Goal: Task Accomplishment & Management: Use online tool/utility

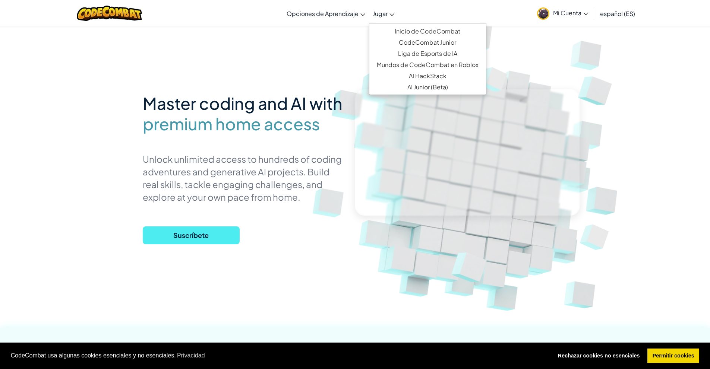
click at [377, 15] on span "Jugar" at bounding box center [380, 14] width 15 height 8
click at [396, 33] on link "Inicio de CodeCombat" at bounding box center [427, 31] width 117 height 11
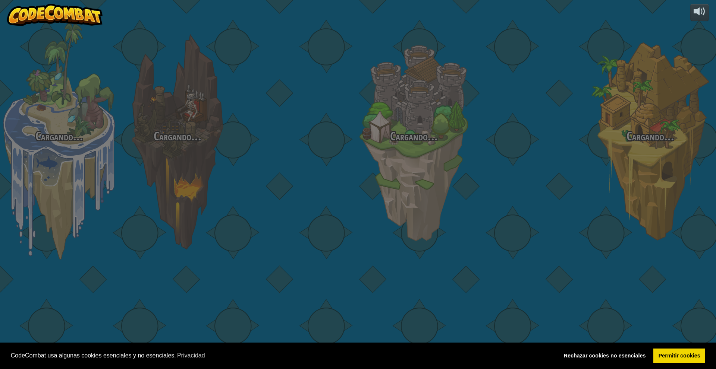
select select "es-ES"
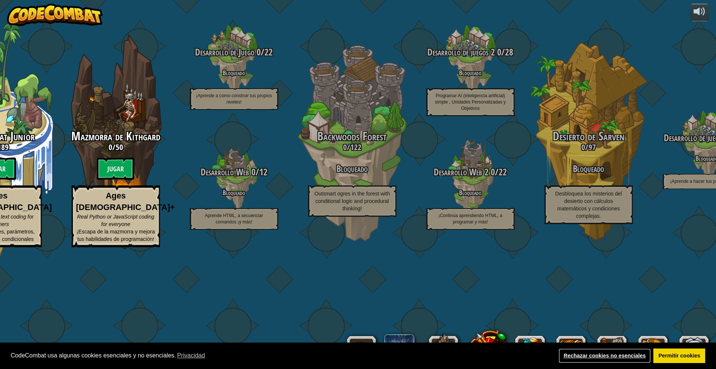
click at [608, 360] on link "Rechazar cookies no esenciales" at bounding box center [605, 356] width 92 height 15
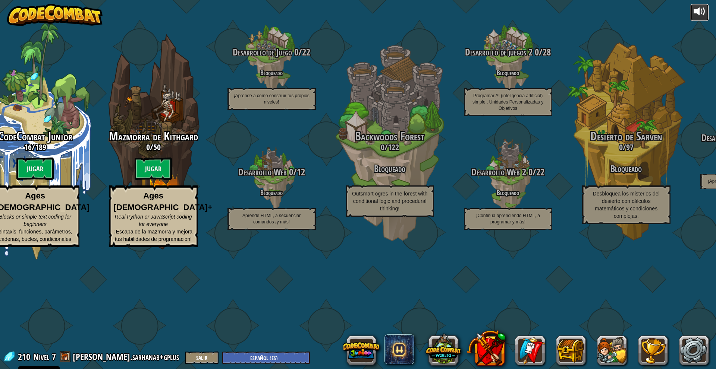
click at [696, 9] on div at bounding box center [699, 12] width 12 height 12
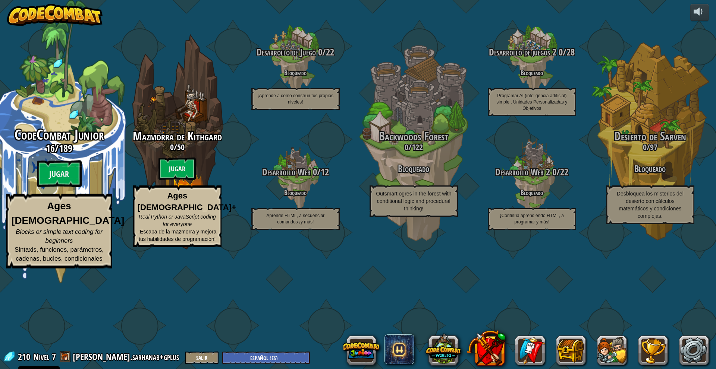
click at [70, 145] on span "CodeCombat Junior" at bounding box center [59, 134] width 89 height 19
select select "es-ES"
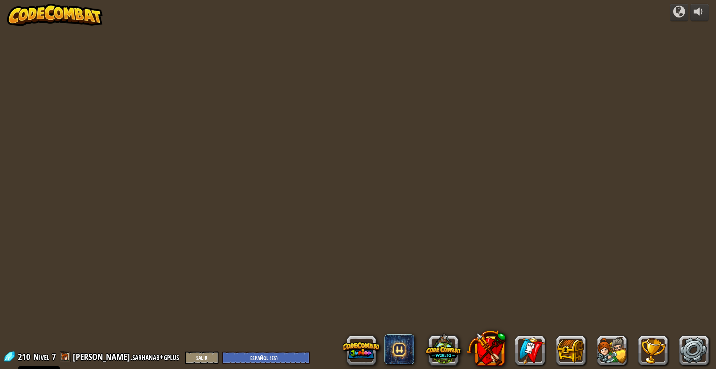
select select "es-ES"
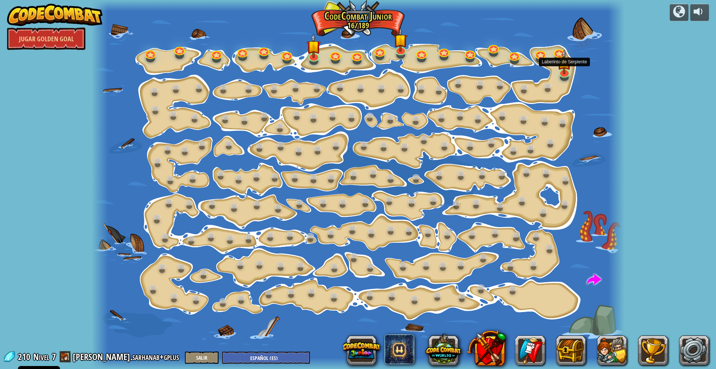
click at [565, 77] on div "Cambio de Paso Cambiar los argumentos del step. 15a. Step Change A (practice) V…" at bounding box center [358, 184] width 532 height 369
click at [564, 74] on link at bounding box center [563, 70] width 15 height 15
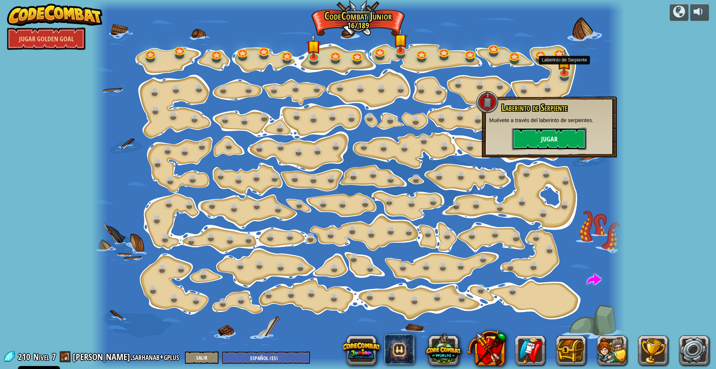
click at [551, 144] on button "Jugar" at bounding box center [549, 139] width 75 height 22
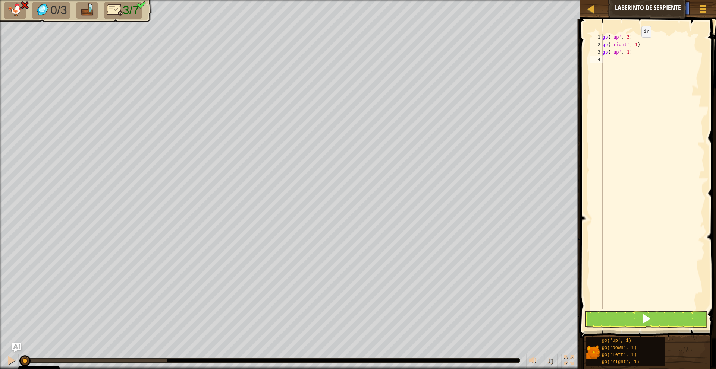
click at [635, 45] on div "go ( 'up' , 3 ) go ( 'right' , 1 ) go ( 'up' , 1 )" at bounding box center [653, 179] width 104 height 291
type textarea "go('right', 2)"
click at [648, 65] on div "go ( 'up' , 3 ) go ( 'right' , 2 ) go ( 'up' , 1 )" at bounding box center [653, 179] width 104 height 291
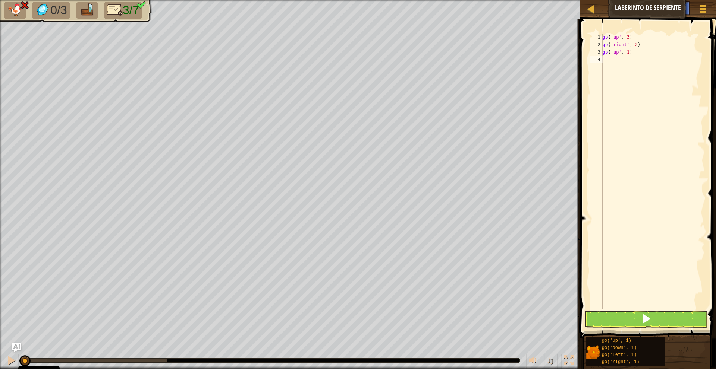
type textarea "go"
type textarea "go('right', 2)"
type textarea "go"
type textarea "go('down', 2)"
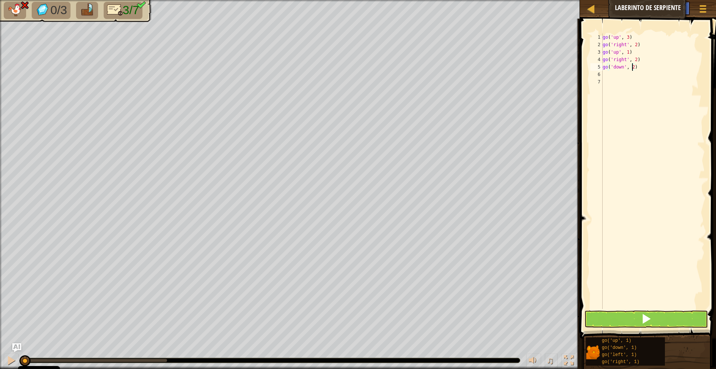
click at [622, 88] on div "go ( 'up' , 3 ) go ( 'right' , 2 ) go ( 'up' , 1 ) go ( 'right' , 2 ) go ( 'dow…" at bounding box center [653, 179] width 104 height 291
type textarea "go"
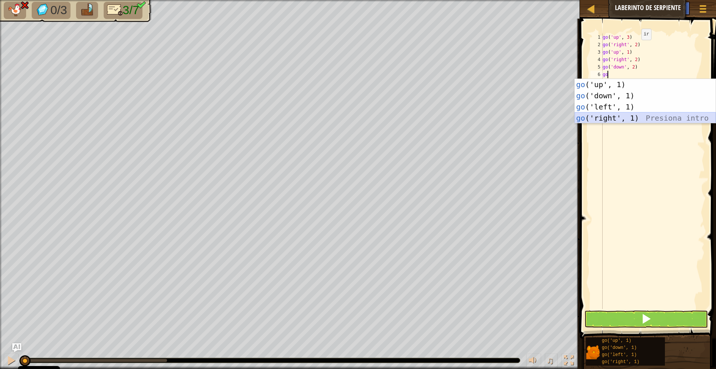
click at [609, 117] on div "go ('up', 1) Presiona intro go ('down', 1) Presiona intro go ('left', 1) Presio…" at bounding box center [645, 112] width 141 height 67
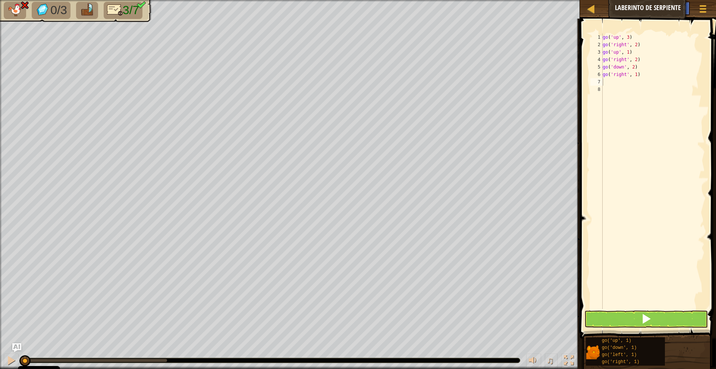
click at [642, 310] on span at bounding box center [649, 168] width 142 height 342
click at [644, 315] on span at bounding box center [646, 319] width 10 height 10
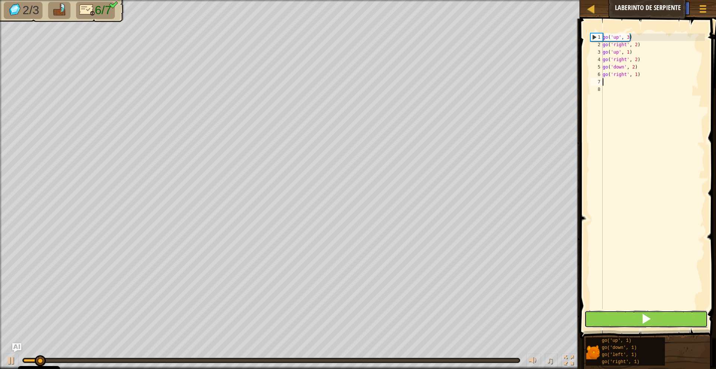
click at [644, 315] on span at bounding box center [646, 319] width 10 height 10
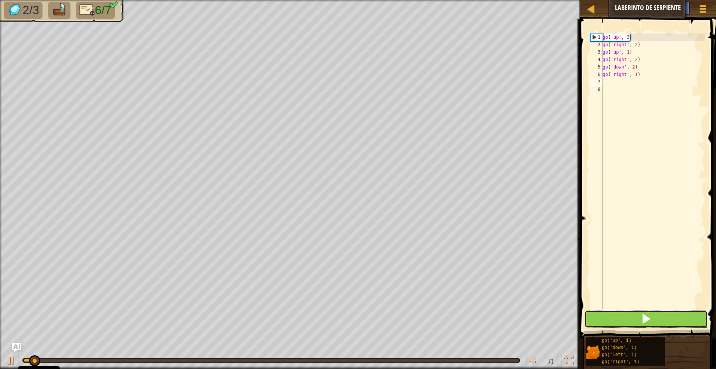
click at [644, 315] on span at bounding box center [646, 319] width 10 height 10
click at [635, 78] on div "go ( 'up' , 3 ) go ( 'right' , 2 ) go ( 'up' , 1 ) go ( 'right' , 2 ) go ( 'dow…" at bounding box center [653, 179] width 104 height 291
click at [636, 71] on div "go ( 'up' , 3 ) go ( 'right' , 2 ) go ( 'up' , 1 ) go ( 'right' , 2 ) go ( 'dow…" at bounding box center [653, 179] width 104 height 291
click at [634, 75] on div "go ( 'up' , 3 ) go ( 'right' , 2 ) go ( 'up' , 1 ) go ( 'right' , 2 ) go ( 'dow…" at bounding box center [653, 179] width 104 height 291
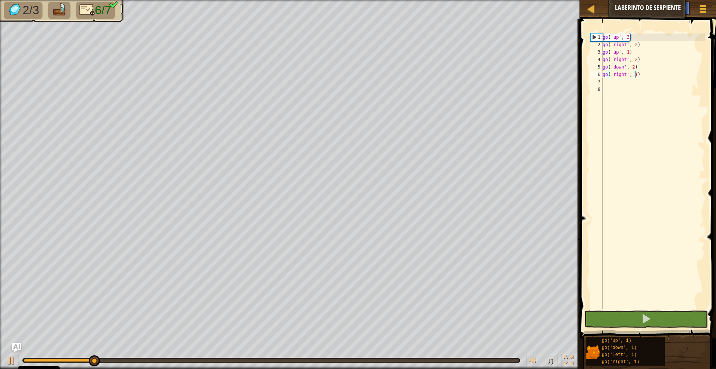
type textarea "go('right', 2)"
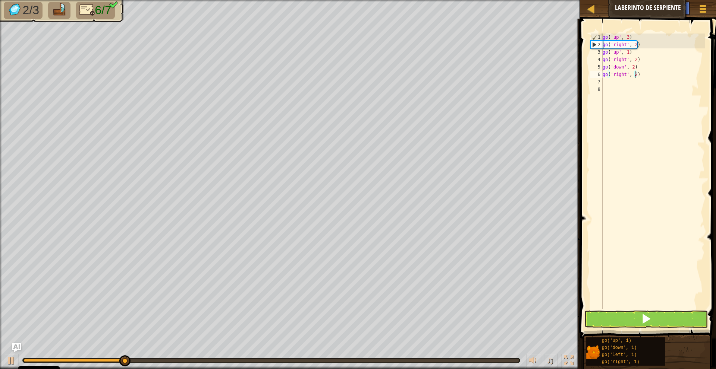
click at [635, 84] on div "go ( 'up' , 3 ) go ( 'right' , 2 ) go ( 'up' , 1 ) go ( 'right' , 2 ) go ( 'dow…" at bounding box center [653, 179] width 104 height 291
click at [638, 317] on button at bounding box center [645, 319] width 123 height 17
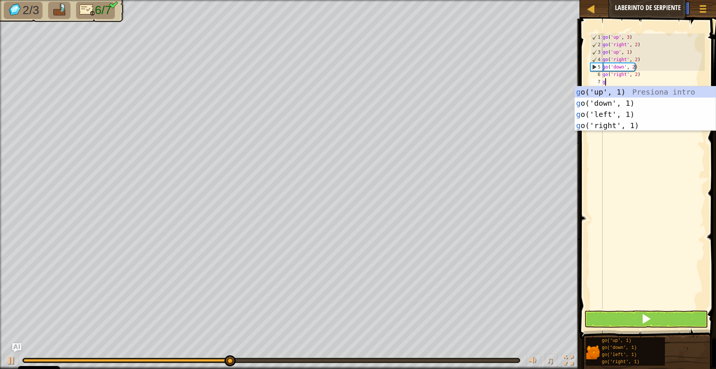
type textarea "go"
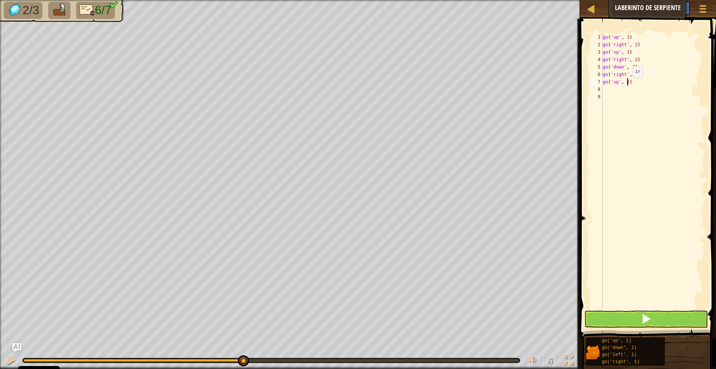
click at [626, 85] on div "go ( 'up' , 3 ) go ( 'right' , 2 ) go ( 'up' , 1 ) go ( 'right' , 2 ) go ( 'dow…" at bounding box center [653, 179] width 104 height 291
type textarea "go('up', 3)"
click at [654, 320] on button at bounding box center [645, 319] width 123 height 17
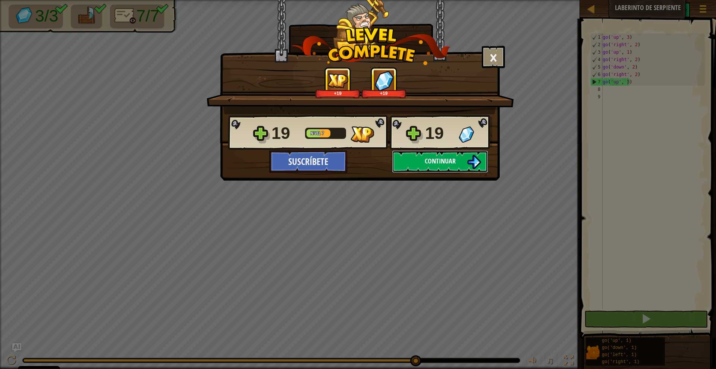
click at [423, 160] on button "Continuar" at bounding box center [440, 162] width 96 height 22
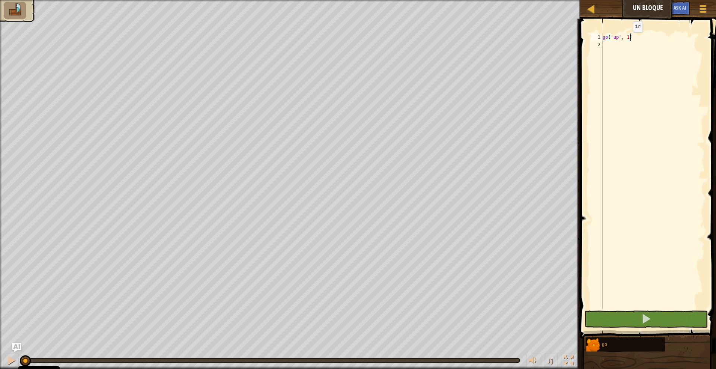
click at [626, 40] on div "go ( 'up' , 1 )" at bounding box center [653, 179] width 104 height 291
type textarea "go('up', 2)"
click at [608, 49] on div "go ( 'up' , 2 )" at bounding box center [653, 179] width 104 height 291
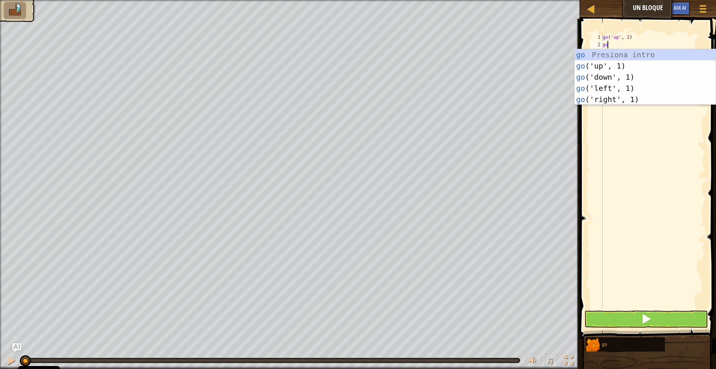
type textarea "go"
click at [626, 88] on div "go Presiona intro go ('up', 1) Presiona intro go ('down', 1) Presiona intro go …" at bounding box center [645, 88] width 141 height 78
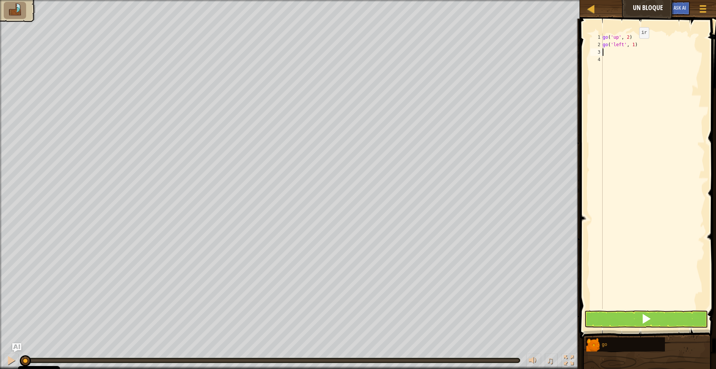
click at [633, 46] on div "go ( 'up' , 2 ) go ( 'left' , 1 )" at bounding box center [653, 179] width 104 height 291
type textarea "go('left', 3)"
click at [611, 64] on div "go ( 'up' , 2 ) go ( 'left' , 3 )" at bounding box center [653, 179] width 104 height 291
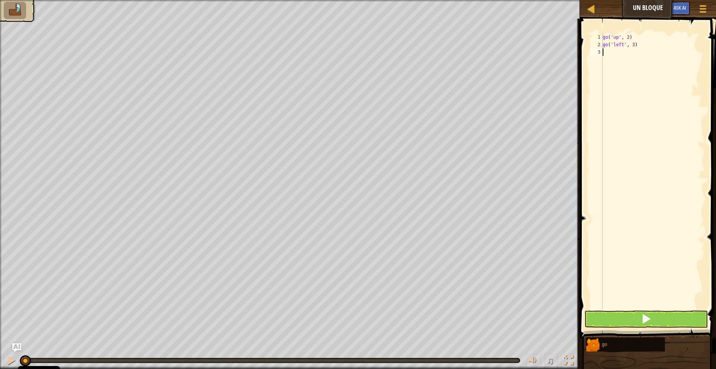
type textarea "go"
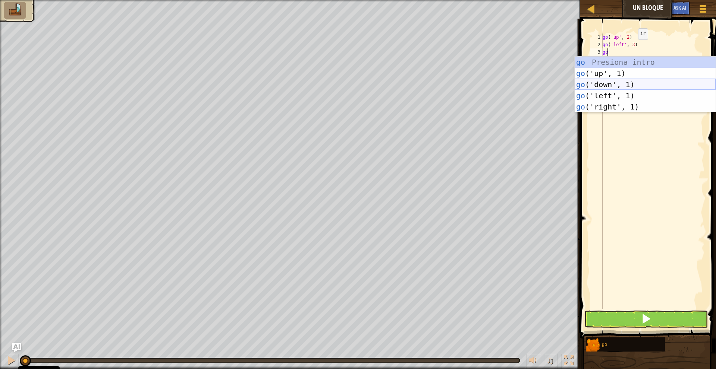
click at [608, 82] on div "go Presiona intro go ('up', 1) Presiona intro go ('down', 1) Presiona intro go …" at bounding box center [645, 96] width 141 height 78
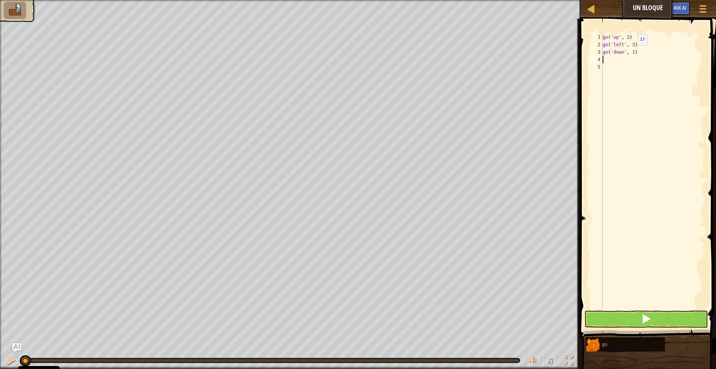
click at [632, 53] on div "go ( 'up' , 2 ) go ( 'left' , 3 ) go ( 'down' , 1 )" at bounding box center [653, 179] width 104 height 291
type textarea "go('down', 2)"
click at [632, 65] on div "go ( 'up' , 2 ) go ( 'left' , 3 ) go ( 'down' , 2 )" at bounding box center [653, 179] width 104 height 291
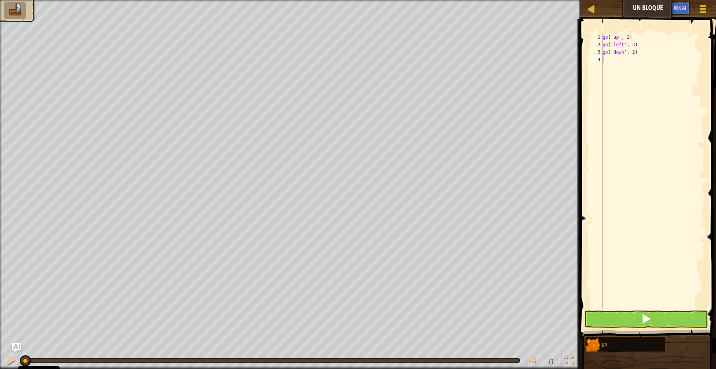
type textarea "go"
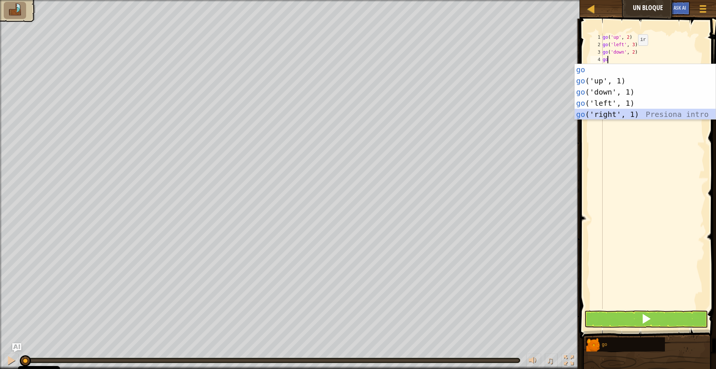
click at [616, 112] on div "go Presiona intro go ('up', 1) Presiona intro go ('down', 1) Presiona intro go …" at bounding box center [645, 103] width 141 height 78
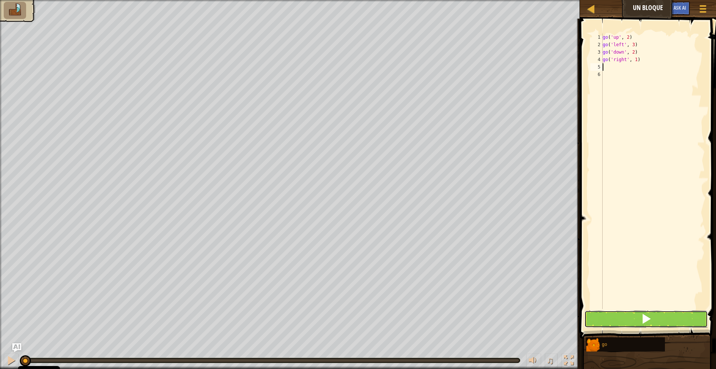
click at [650, 319] on span at bounding box center [646, 319] width 10 height 10
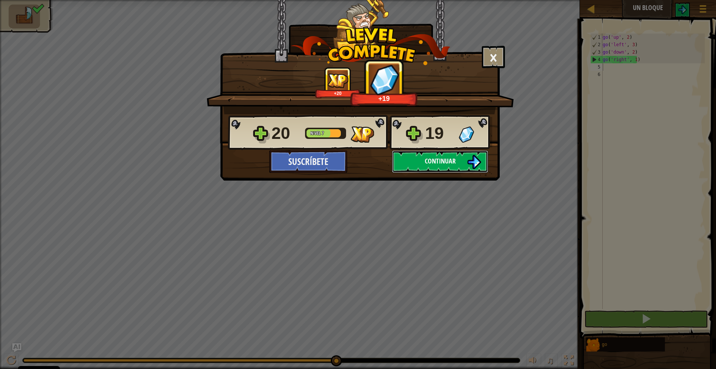
click at [438, 163] on span "Continuar" at bounding box center [440, 161] width 31 height 9
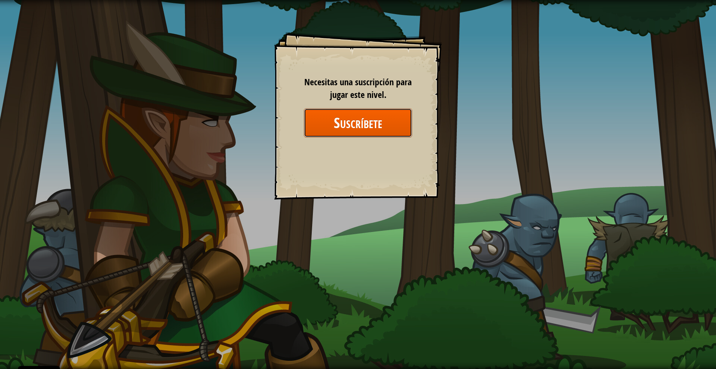
click at [342, 121] on button "Suscríbete" at bounding box center [358, 122] width 108 height 29
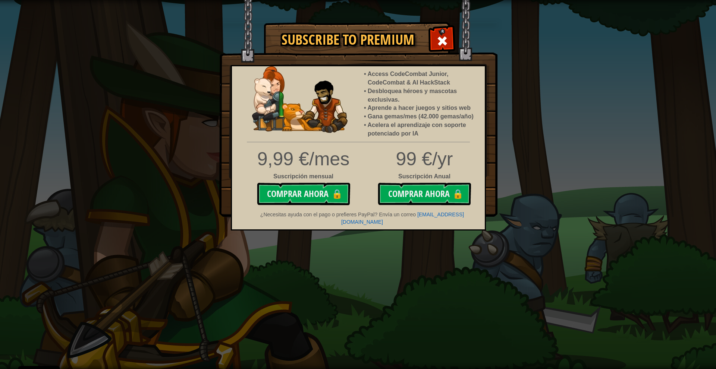
click at [565, 115] on div "Subscribe to Premium Access CodeCombat Junior, CodeCombat & AI HackStack Desblo…" at bounding box center [358, 184] width 716 height 369
drag, startPoint x: 537, startPoint y: 171, endPoint x: 534, endPoint y: 181, distance: 10.7
click at [535, 180] on div "Subscribe to Premium Access CodeCombat Junior, CodeCombat & AI HackStack Desblo…" at bounding box center [358, 184] width 716 height 369
click at [417, 246] on div "Subscribe to Premium Access CodeCombat Junior, CodeCombat & AI HackStack Desblo…" at bounding box center [358, 184] width 716 height 369
click at [436, 40] on div at bounding box center [441, 39] width 23 height 23
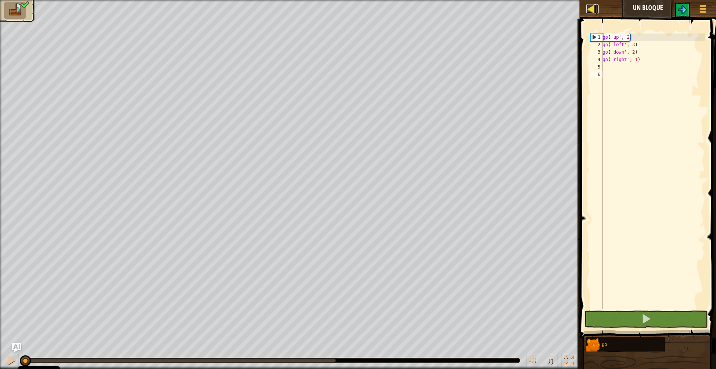
click at [595, 9] on div at bounding box center [590, 8] width 9 height 9
select select "es-ES"
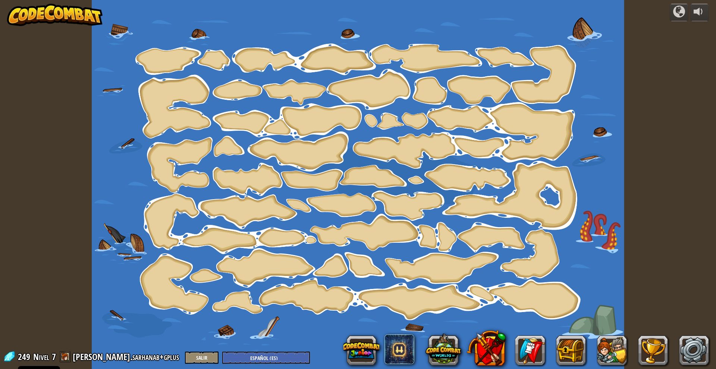
select select "es-ES"
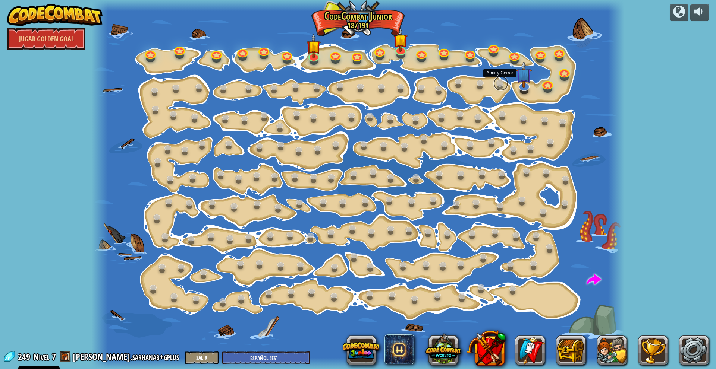
click at [496, 87] on link at bounding box center [500, 83] width 15 height 15
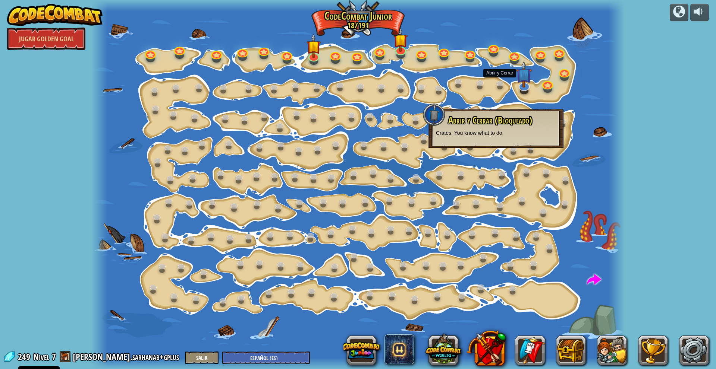
click at [469, 87] on div at bounding box center [358, 184] width 532 height 369
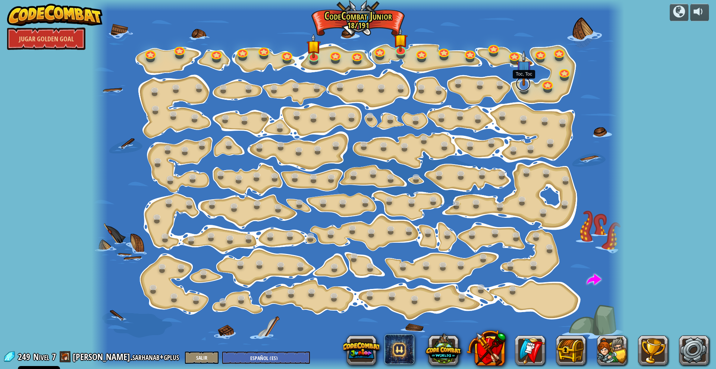
click at [525, 91] on div "Cambio de Paso Cambiar los argumentos del step. 15a. Step Change A (practice) V…" at bounding box center [358, 184] width 532 height 369
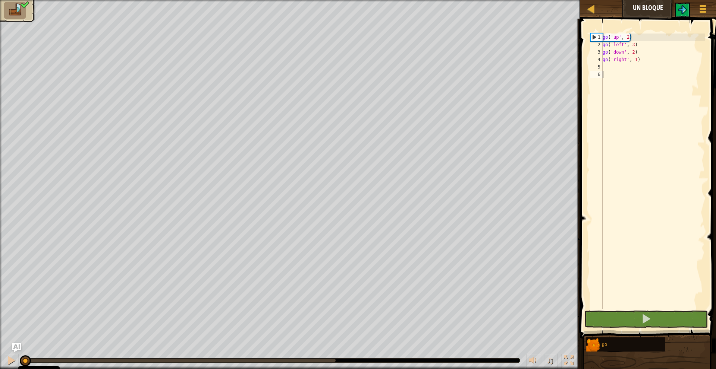
click at [652, 12] on button "Ask AI" at bounding box center [661, 8] width 20 height 14
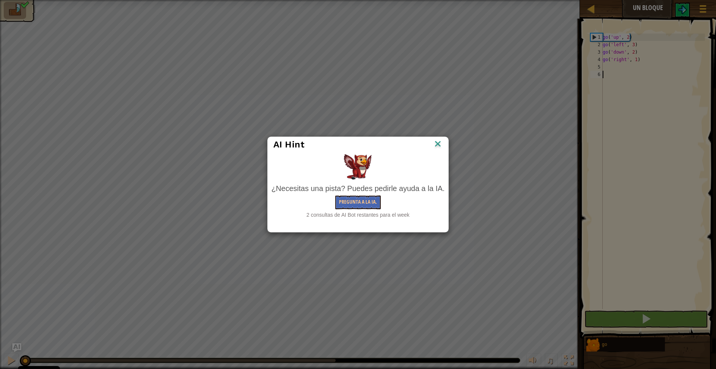
click at [437, 144] on img at bounding box center [438, 144] width 10 height 11
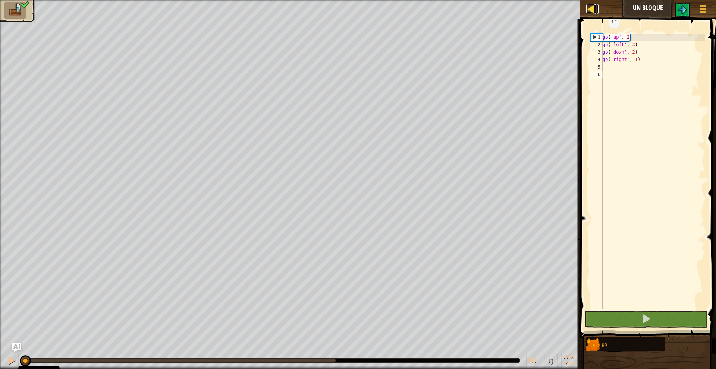
click at [590, 13] on div at bounding box center [590, 8] width 9 height 9
select select "es-ES"
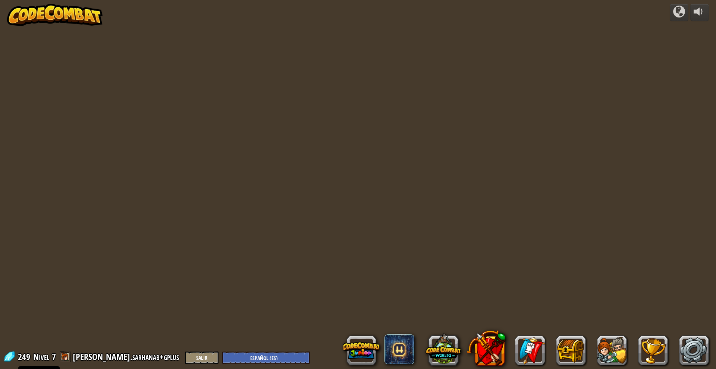
select select "es-ES"
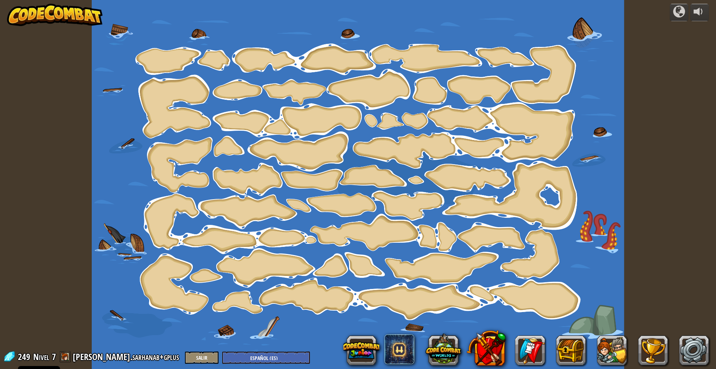
select select "es-ES"
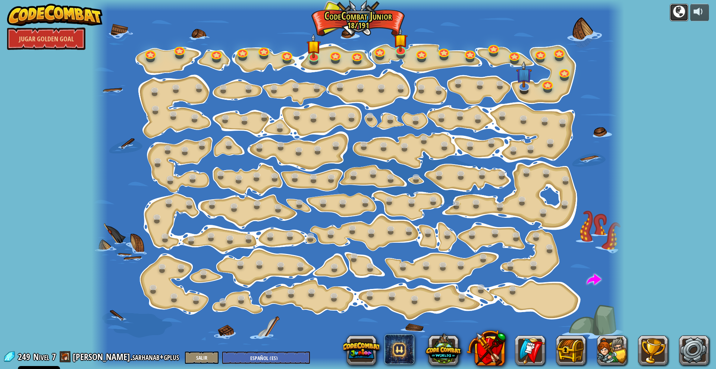
click at [677, 12] on div at bounding box center [679, 12] width 12 height 12
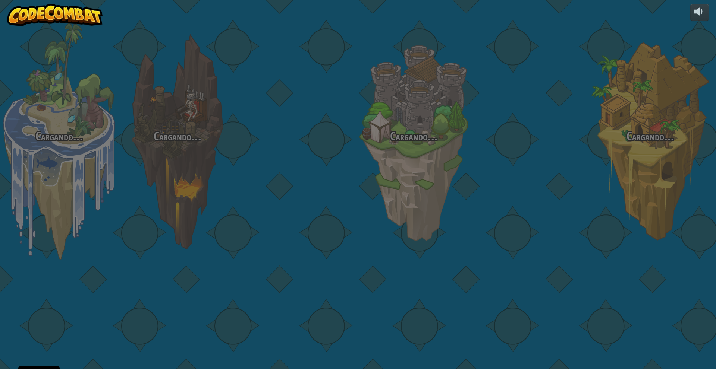
select select "es-ES"
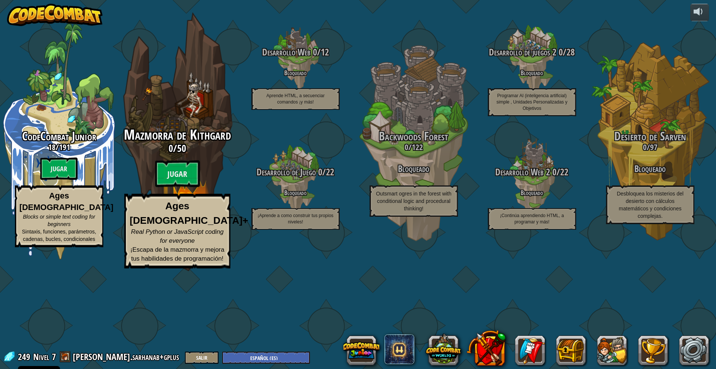
click at [183, 155] on span "50" at bounding box center [181, 148] width 9 height 13
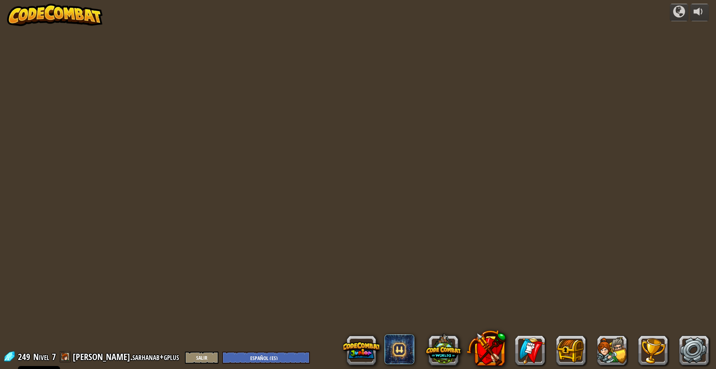
select select "es-ES"
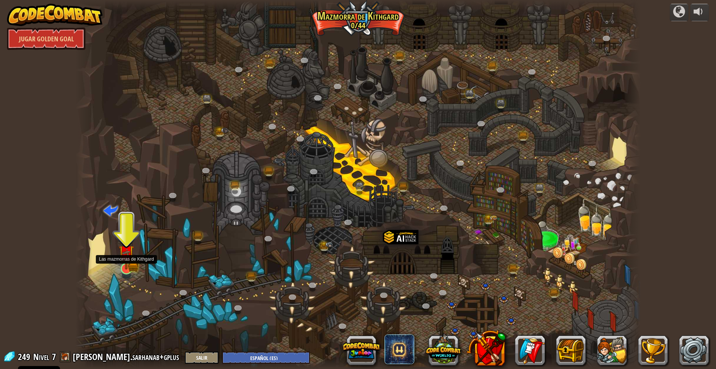
click at [129, 267] on img at bounding box center [126, 253] width 15 height 34
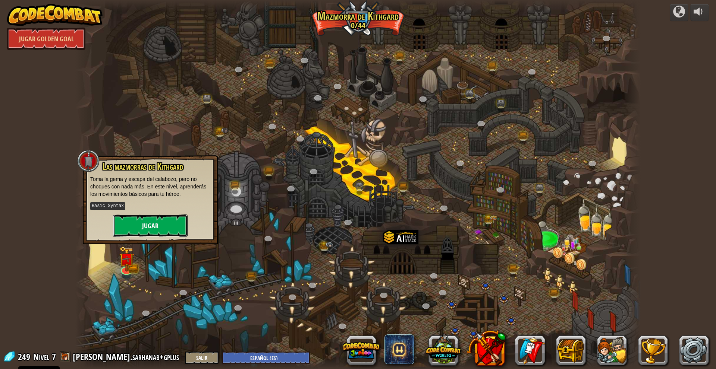
click at [150, 226] on button "Jugar" at bounding box center [150, 226] width 75 height 22
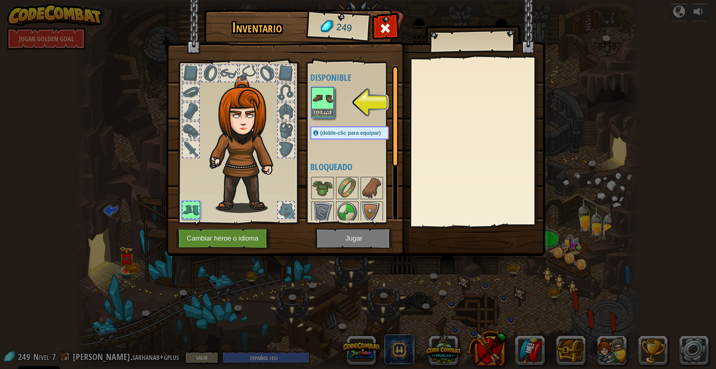
click at [322, 100] on img at bounding box center [322, 98] width 21 height 21
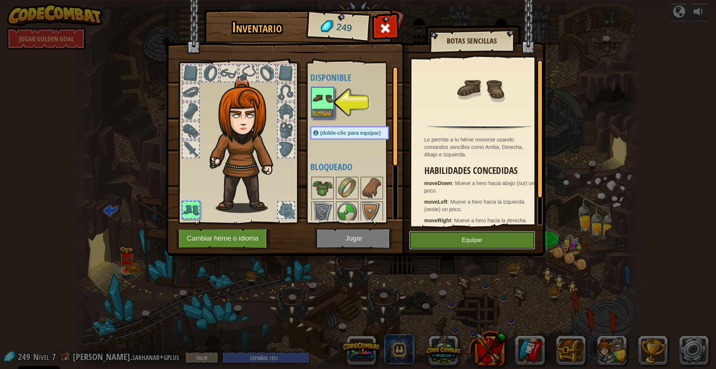
click at [464, 240] on button "Equipar" at bounding box center [472, 240] width 126 height 19
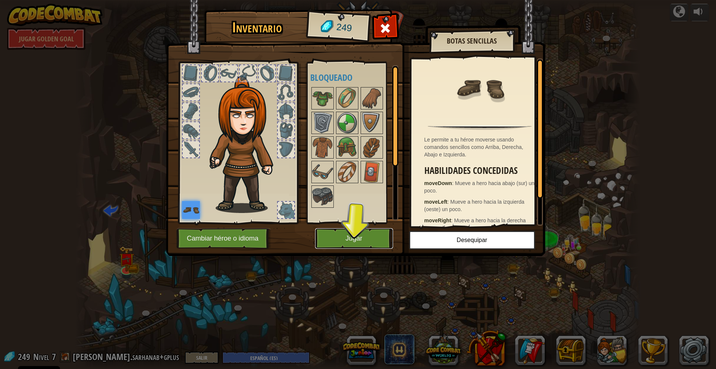
click at [354, 244] on button "Jugar" at bounding box center [354, 239] width 78 height 21
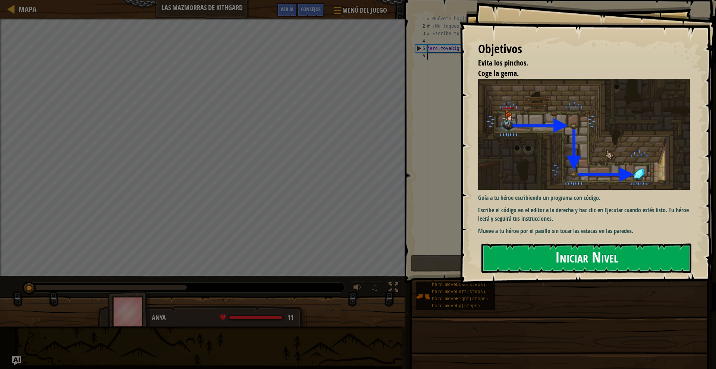
click at [554, 263] on button "Iniciar Nivel" at bounding box center [586, 258] width 210 height 29
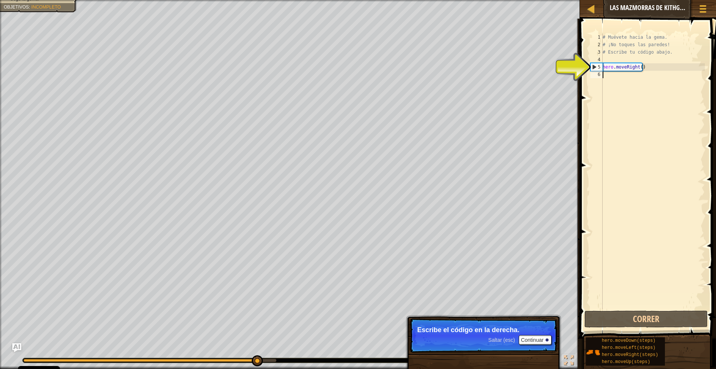
click at [608, 76] on div "# Muévete hacia la gema. # ¡No toques las paredes! # Escribe tu código abajo. h…" at bounding box center [653, 179] width 104 height 291
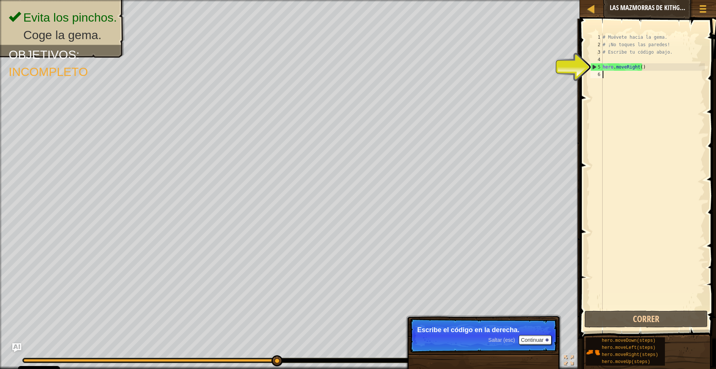
type textarea "h"
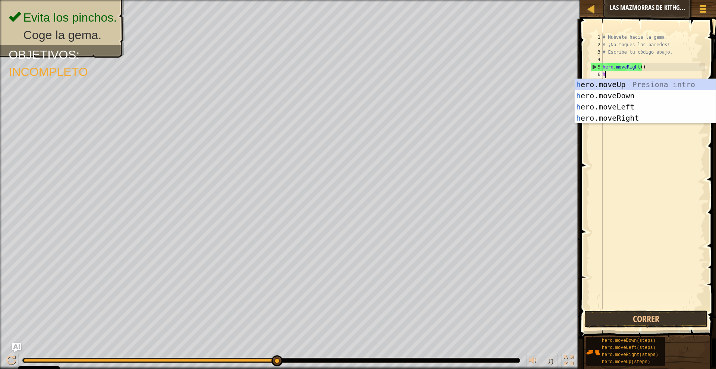
scroll to position [3, 0]
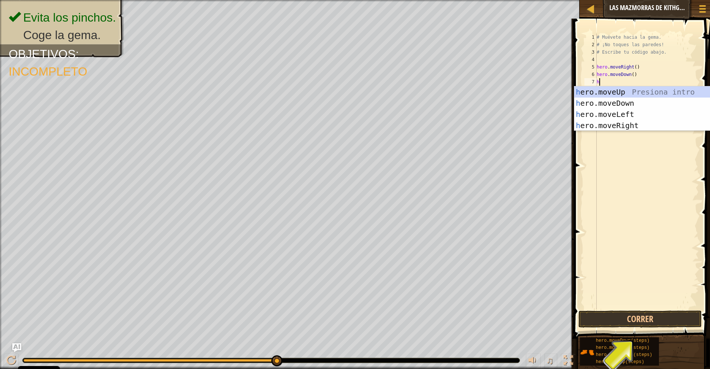
type textarea "he"
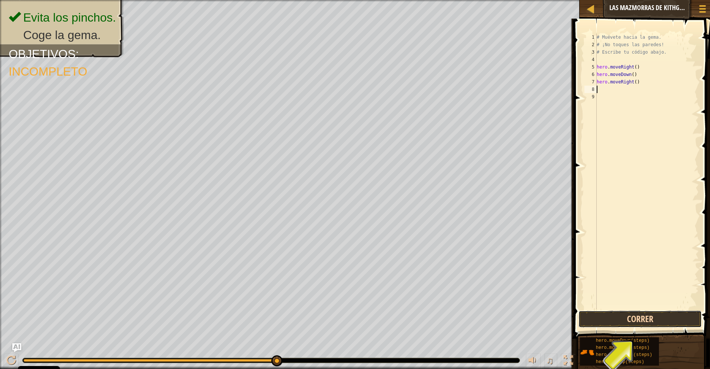
click at [641, 320] on button "Correr" at bounding box center [640, 319] width 123 height 17
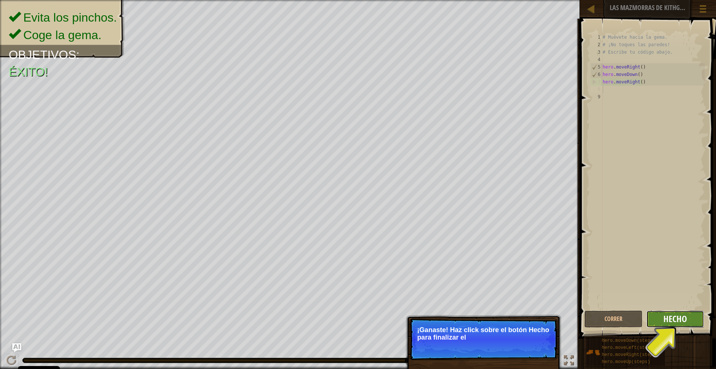
click at [673, 320] on span "Hecho" at bounding box center [674, 319] width 23 height 12
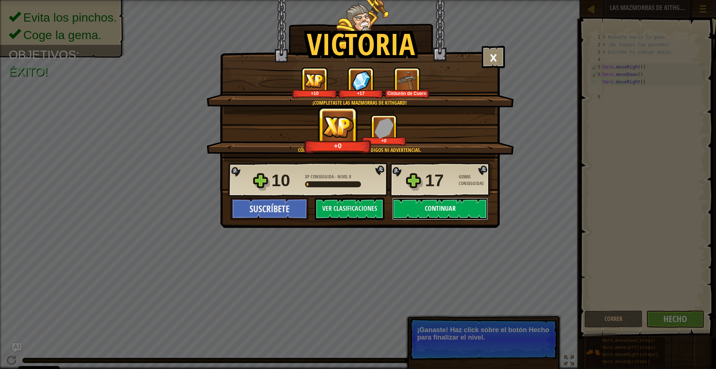
click at [448, 207] on button "Continuar" at bounding box center [440, 209] width 96 height 22
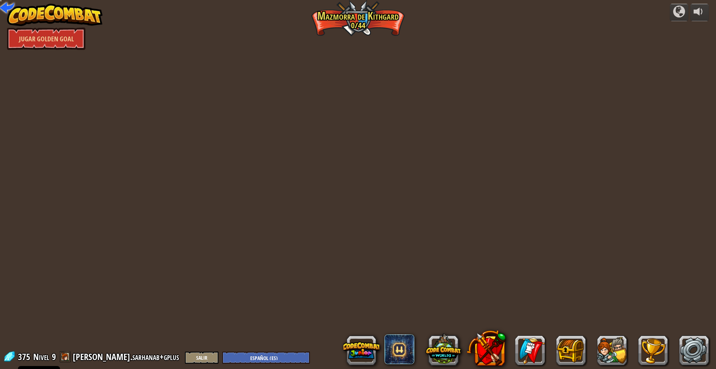
select select "es-ES"
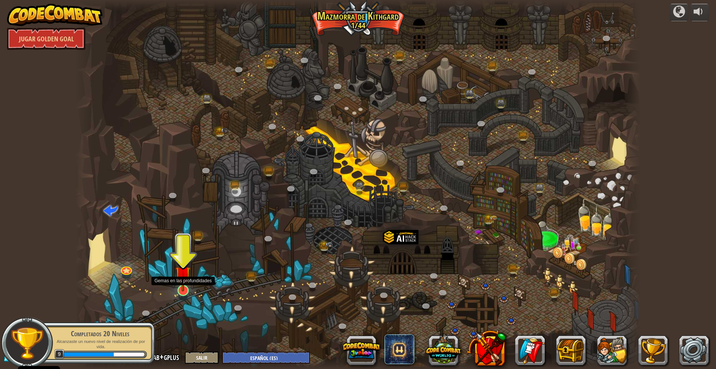
click at [180, 288] on img at bounding box center [182, 274] width 15 height 35
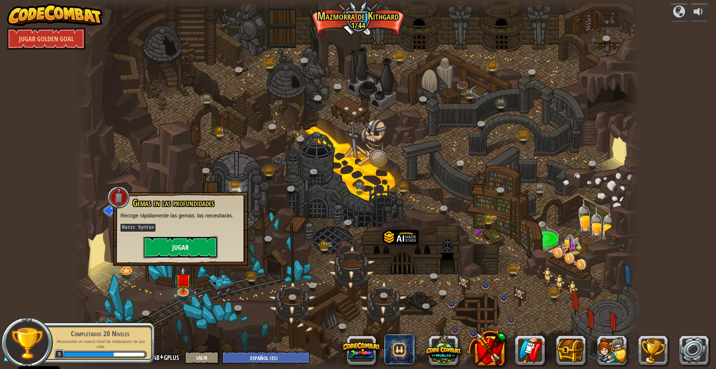
click at [193, 248] on button "Jugar" at bounding box center [180, 247] width 75 height 22
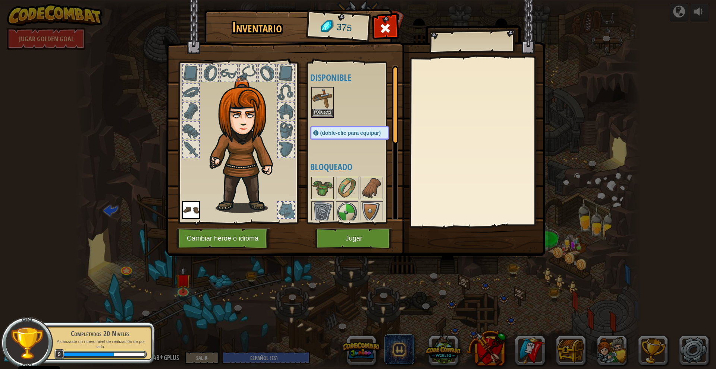
click at [323, 100] on img at bounding box center [322, 98] width 21 height 21
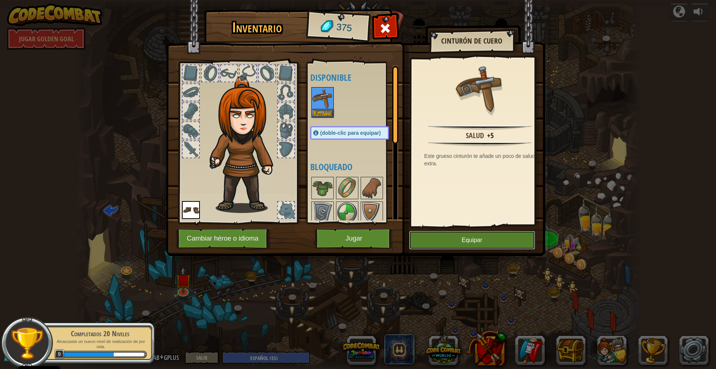
click at [473, 238] on button "Equipar" at bounding box center [472, 240] width 126 height 19
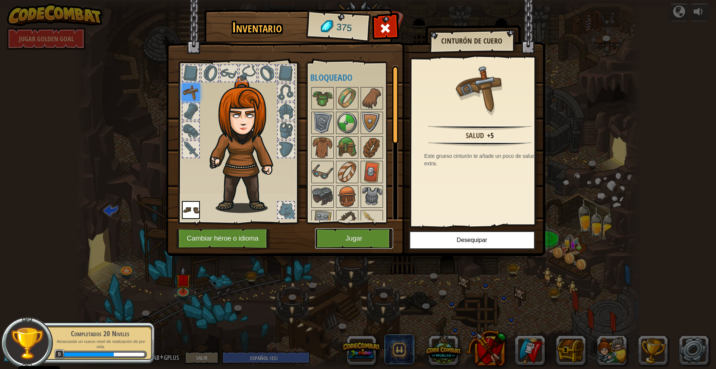
click at [363, 240] on button "Jugar" at bounding box center [354, 239] width 78 height 21
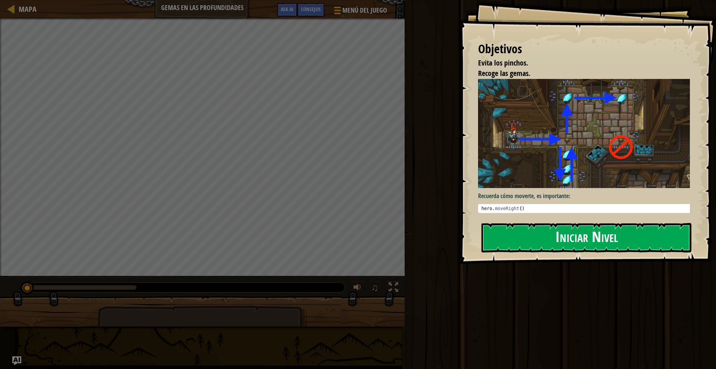
click at [557, 223] on button "Iniciar Nivel" at bounding box center [586, 237] width 210 height 29
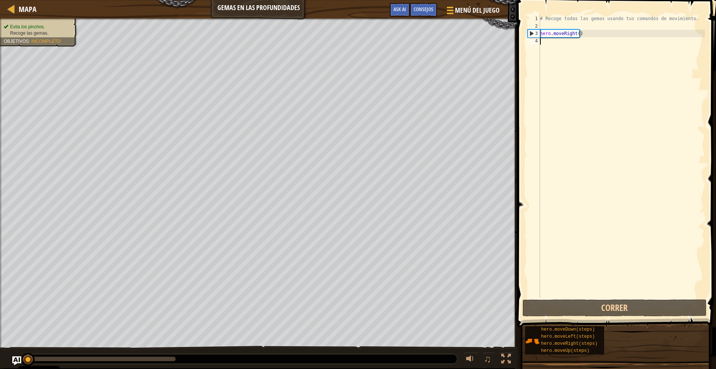
scroll to position [3, 0]
type textarea "he"
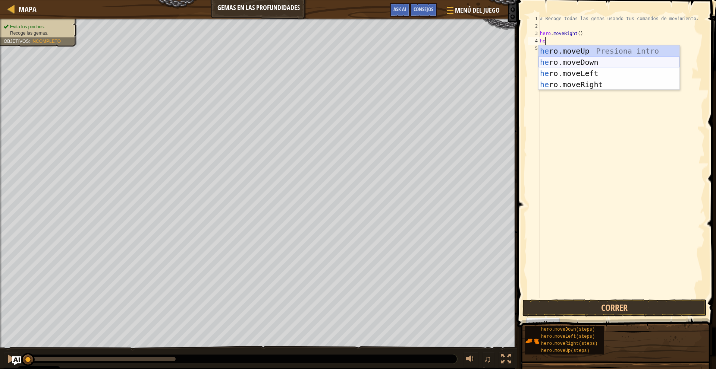
click at [563, 64] on div "he ro.moveUp Presiona intro he ro.moveDown Presiona intro he ro.moveLeft Presio…" at bounding box center [608, 78] width 141 height 67
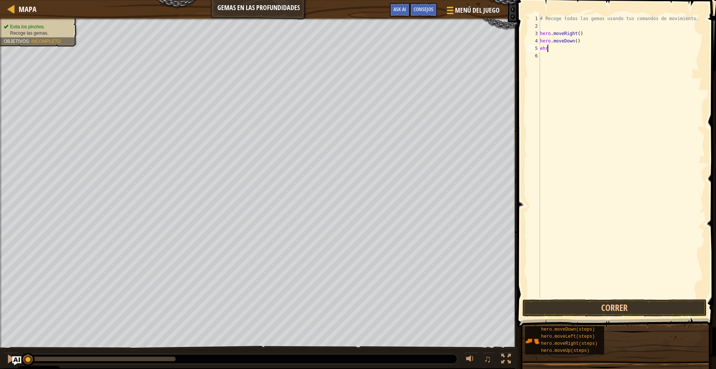
type textarea "e"
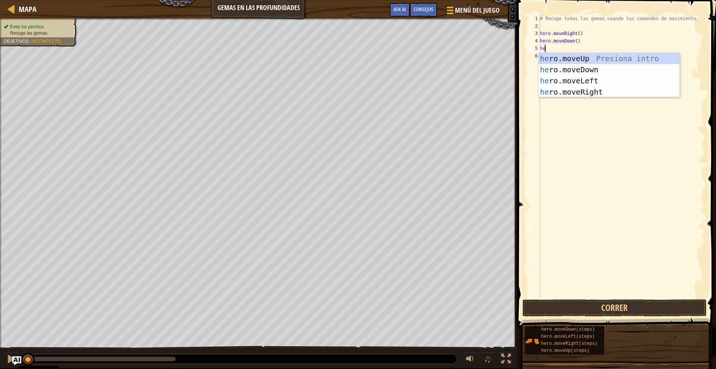
type textarea "hero"
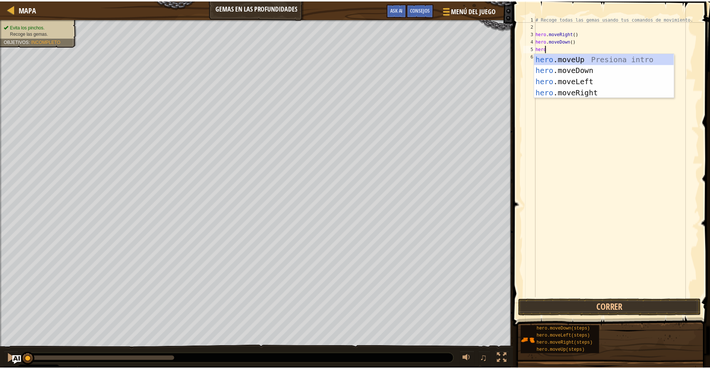
scroll to position [3, 0]
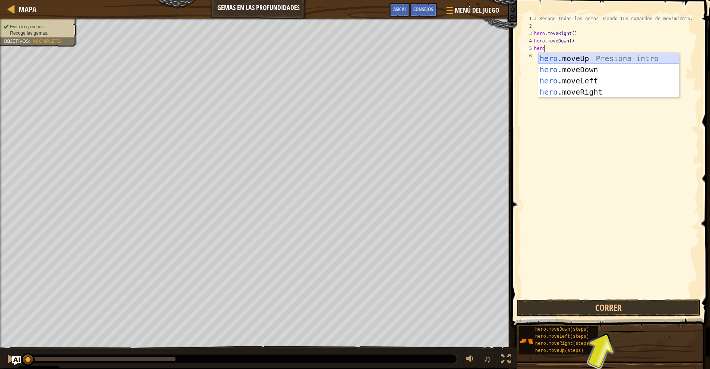
click at [561, 57] on div "hero .moveUp Presiona intro hero .moveDown Presiona intro hero .moveLeft Presio…" at bounding box center [608, 86] width 141 height 67
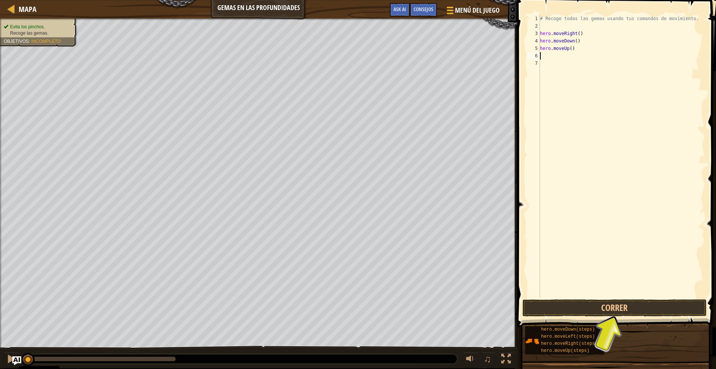
click at [566, 48] on div "# Recoge todas las gemas usando tus comandos de movimiento. hero . moveRight ( …" at bounding box center [621, 164] width 166 height 298
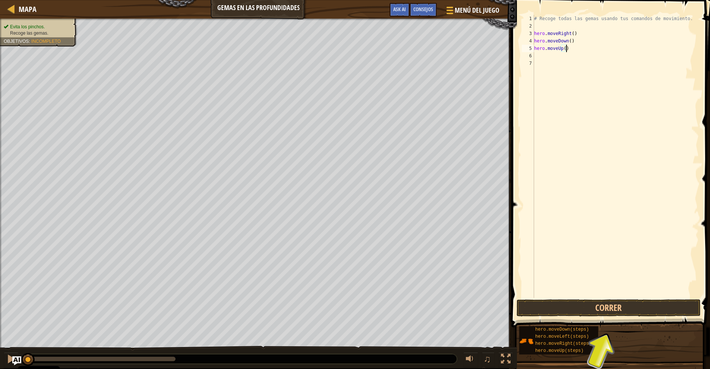
click at [566, 48] on div "# Recoge todas las gemas usando tus comandos de movimiento. hero . moveRight ( …" at bounding box center [616, 164] width 166 height 298
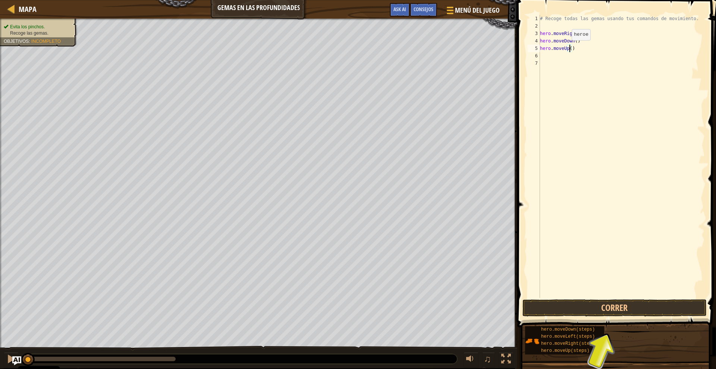
type textarea "hero.moveUp(2)"
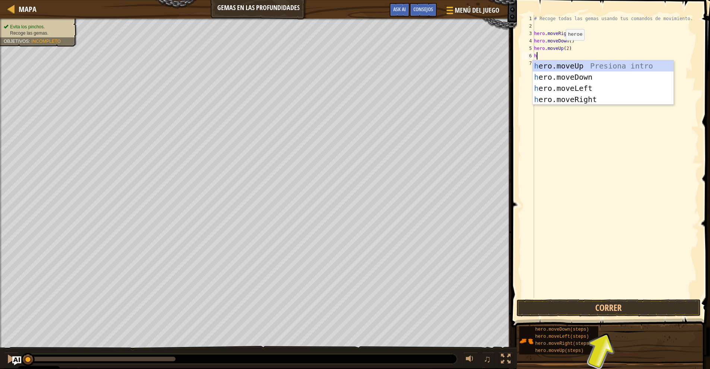
type textarea "he"
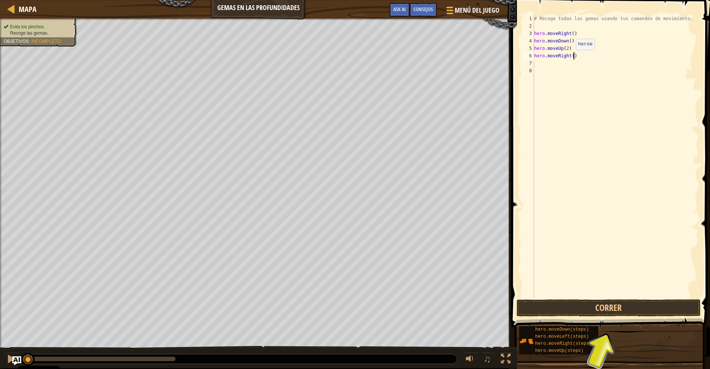
click at [575, 57] on div "# Recoge todas las gemas usando tus comandos de movimiento. hero . moveRight ( …" at bounding box center [616, 164] width 166 height 298
type textarea "hero.moveRight)"
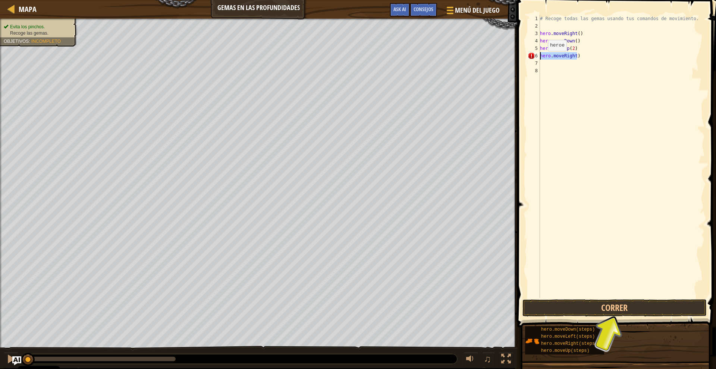
click at [507, 58] on div "Mapa Gemas en las profundidades Menú del Juego Hecho Consejos Ask AI 1 הההההההה…" at bounding box center [358, 184] width 716 height 369
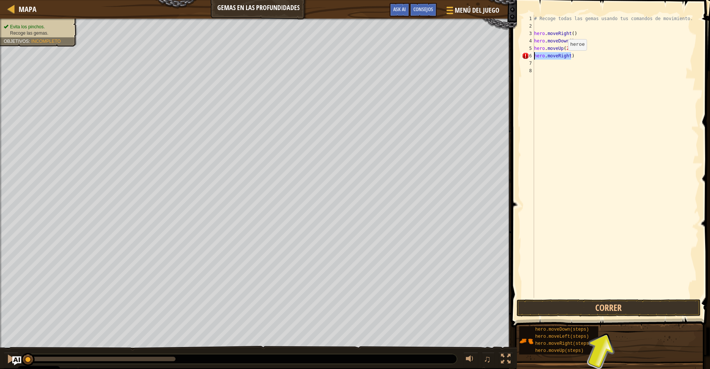
scroll to position [3, 0]
type textarea "he"
click at [569, 58] on div "# Recoge todas las gemas usando tus comandos de movimiento. hero . moveRight ( …" at bounding box center [616, 164] width 166 height 298
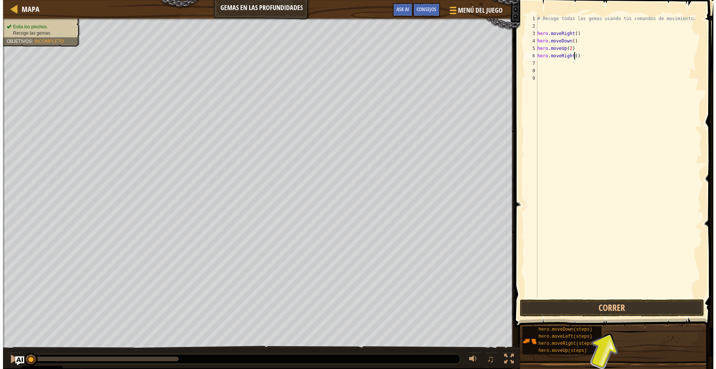
scroll to position [3, 3]
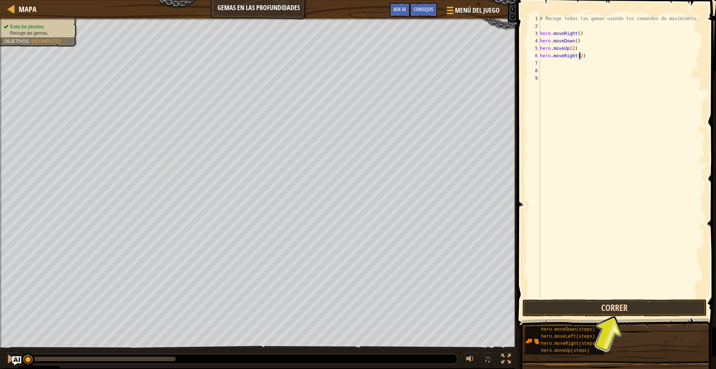
type textarea "hero.moveRight(2)"
click at [614, 305] on button "Correr" at bounding box center [614, 308] width 184 height 17
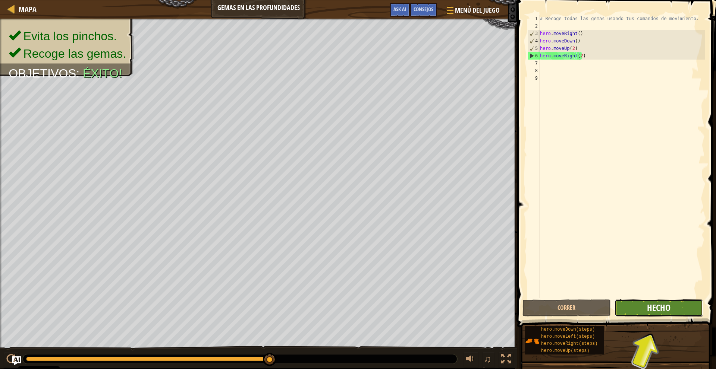
click at [647, 305] on button "Hecho" at bounding box center [658, 308] width 88 height 17
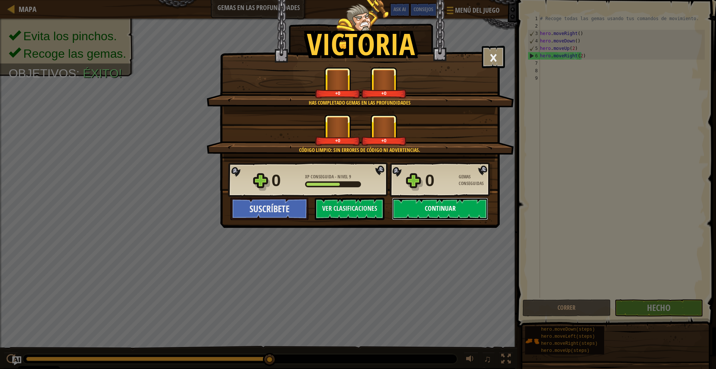
click at [435, 209] on button "Continuar" at bounding box center [440, 209] width 96 height 22
select select "es-ES"
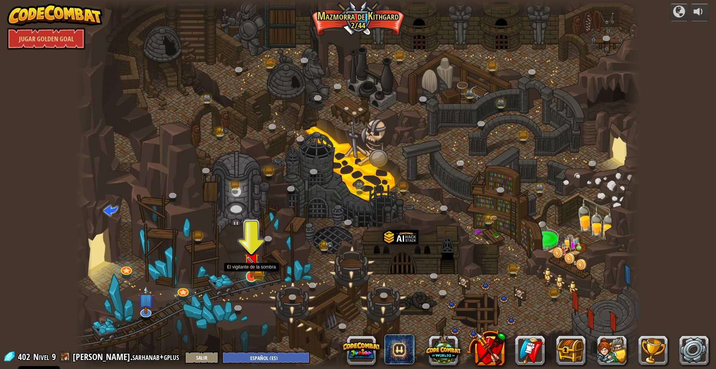
click at [258, 270] on img at bounding box center [251, 261] width 15 height 34
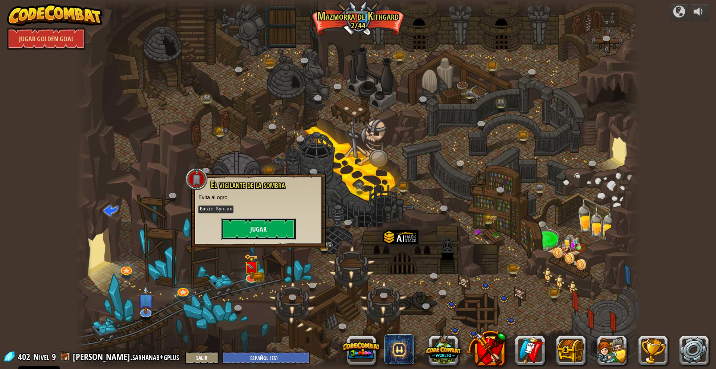
click at [265, 232] on button "Jugar" at bounding box center [258, 229] width 75 height 22
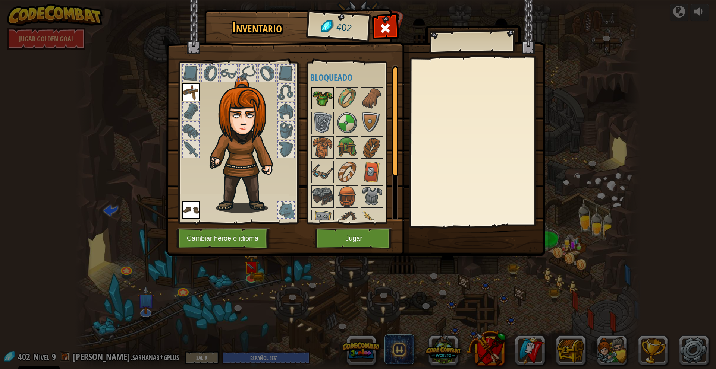
click at [326, 100] on img at bounding box center [322, 98] width 21 height 21
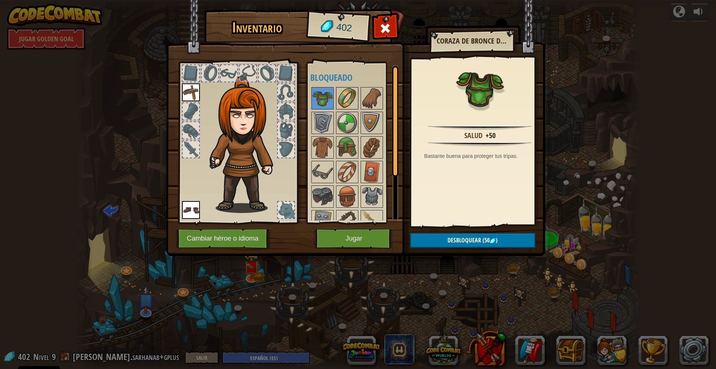
click at [352, 99] on img at bounding box center [347, 98] width 21 height 21
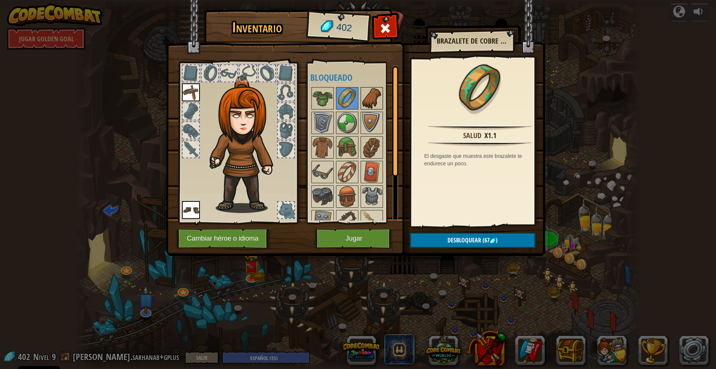
click at [373, 96] on img at bounding box center [371, 98] width 21 height 21
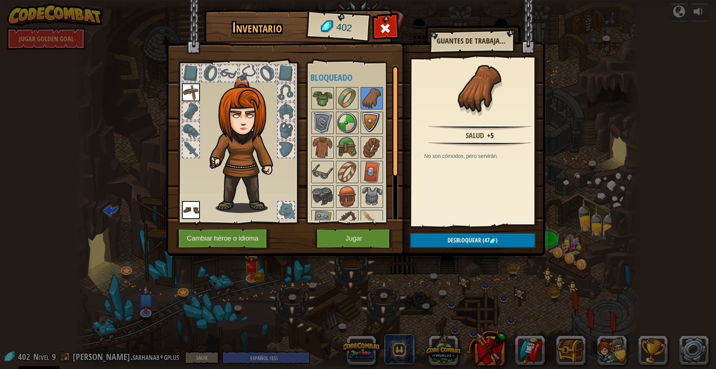
click at [363, 129] on img at bounding box center [371, 123] width 21 height 21
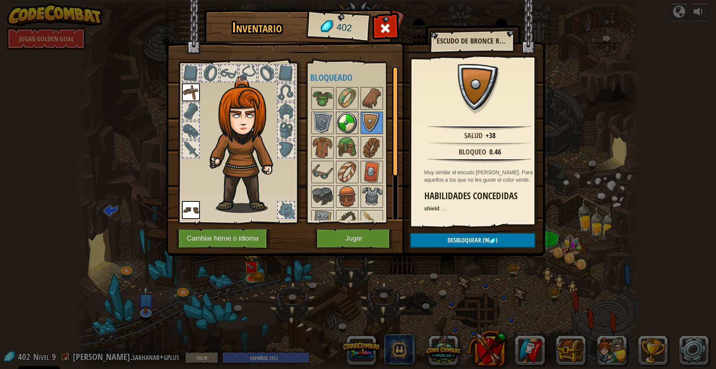
click at [340, 129] on img at bounding box center [347, 123] width 21 height 21
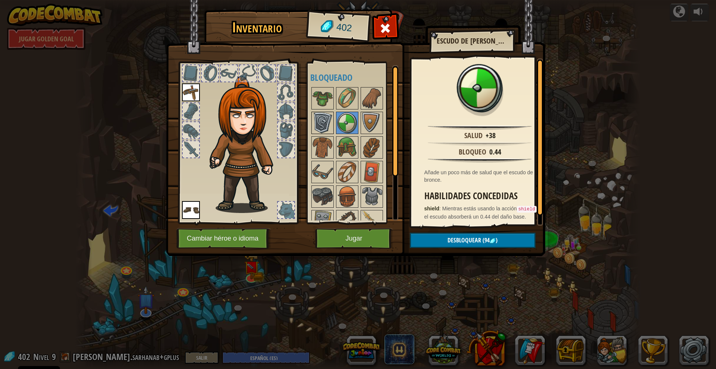
click at [325, 126] on img at bounding box center [322, 123] width 21 height 21
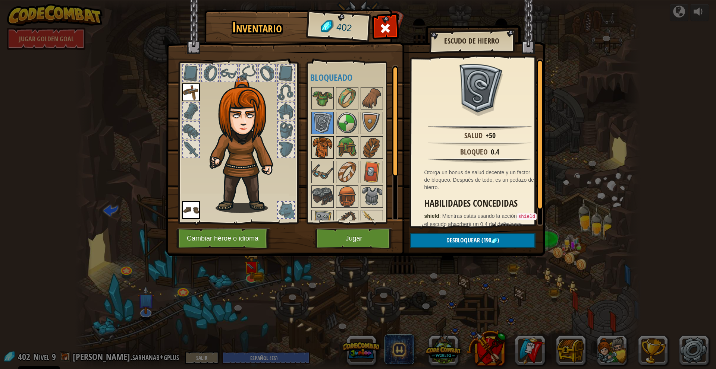
click at [330, 152] on img at bounding box center [322, 147] width 21 height 21
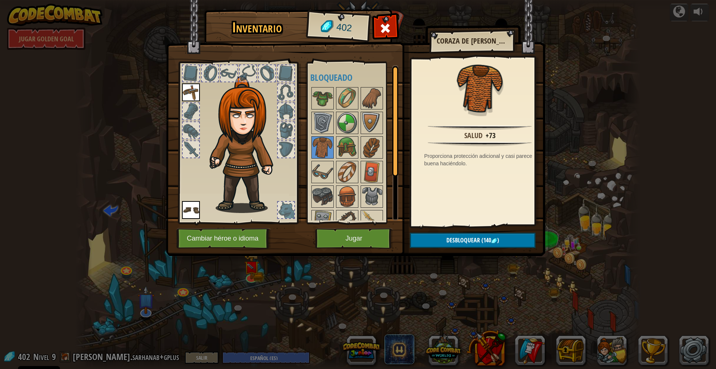
click at [330, 81] on h4 "Bloqueado" at bounding box center [357, 78] width 94 height 10
click at [368, 244] on button "Jugar" at bounding box center [354, 239] width 78 height 21
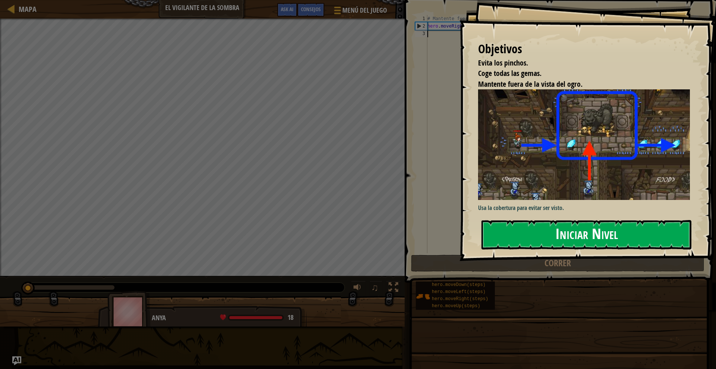
click at [546, 232] on button "Iniciar Nivel" at bounding box center [586, 234] width 210 height 29
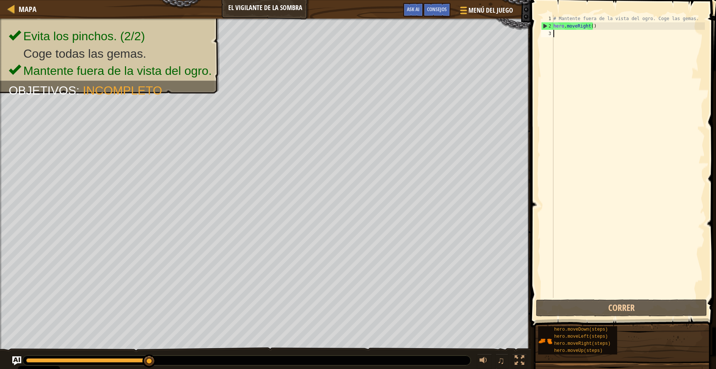
scroll to position [3, 0]
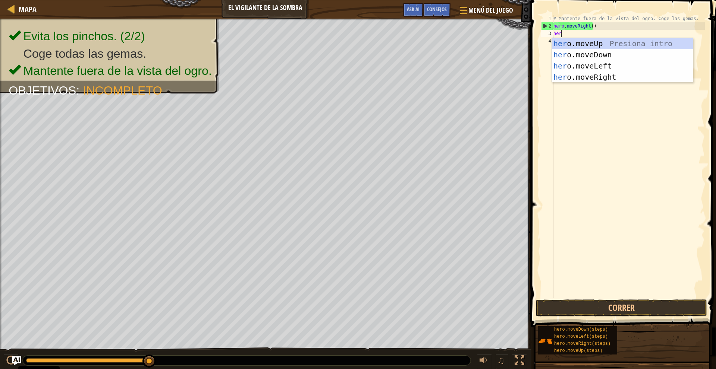
type textarea "hero"
click at [592, 45] on div "hero .moveUp Presiona intro hero .moveDown Presiona intro hero .moveLeft Presio…" at bounding box center [622, 71] width 141 height 67
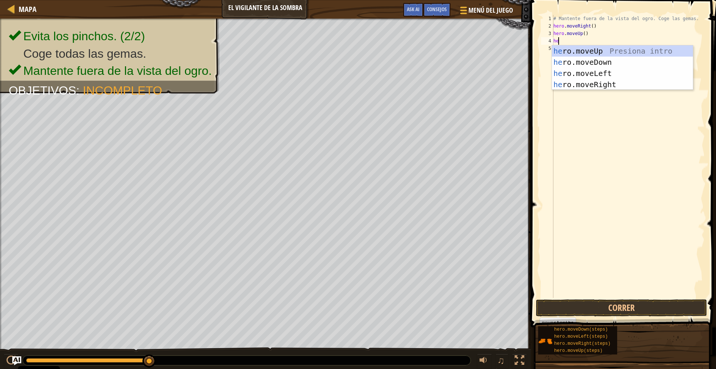
type textarea "hero"
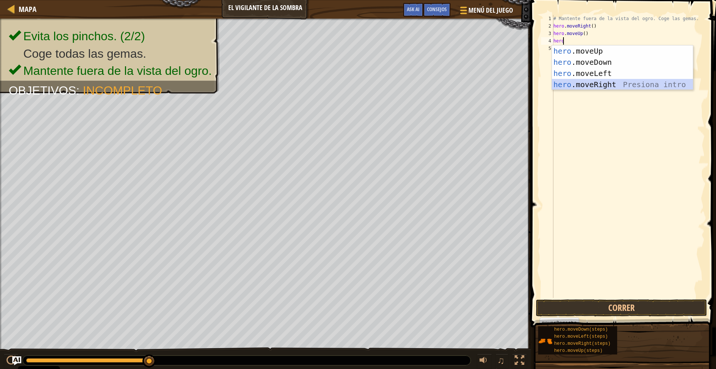
click at [581, 85] on div "hero .moveUp Presiona intro hero .moveDown Presiona intro hero .moveLeft Presio…" at bounding box center [622, 78] width 141 height 67
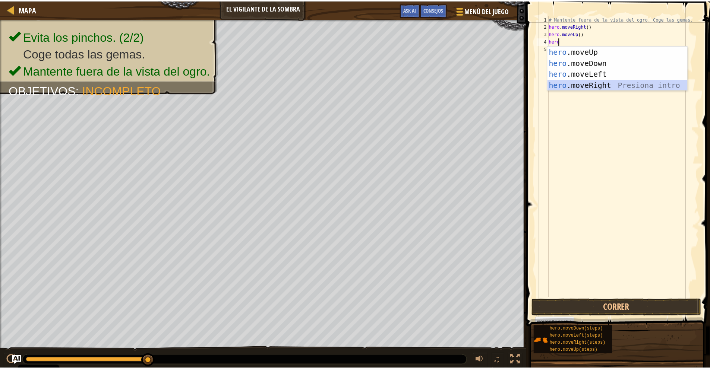
scroll to position [3, 0]
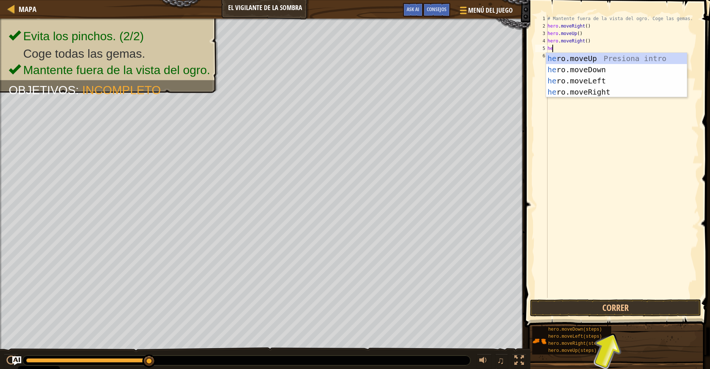
type textarea "hero"
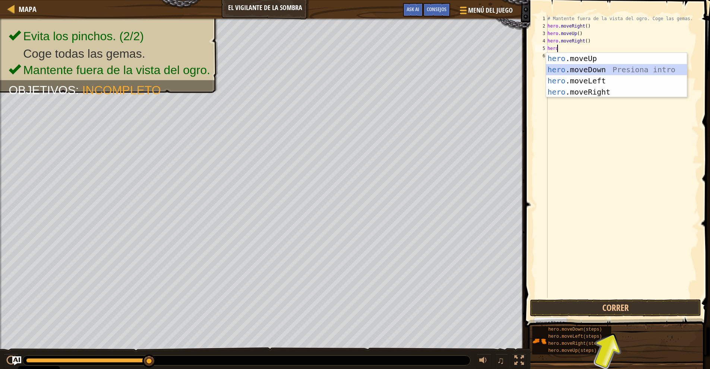
click at [610, 70] on div "hero .moveUp Presiona intro hero .moveDown Presiona intro hero .moveLeft Presio…" at bounding box center [616, 86] width 141 height 67
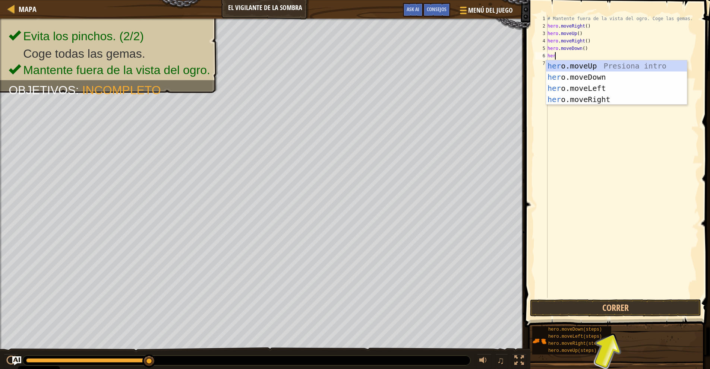
type textarea "hero"
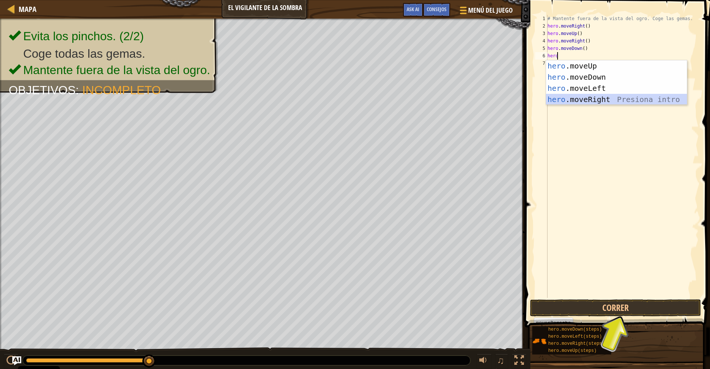
click at [590, 95] on div "hero .moveUp Presiona intro hero .moveDown Presiona intro hero .moveLeft Presio…" at bounding box center [616, 93] width 141 height 67
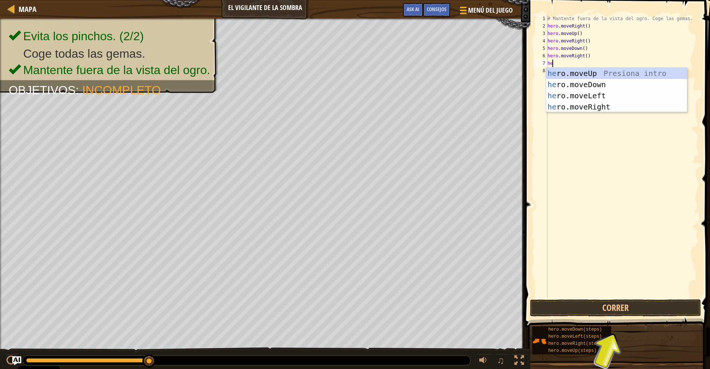
type textarea "hero"
click at [601, 96] on div "hero .moveUp Presiona intro hero .moveDown Presiona intro hero .moveLeft Presio…" at bounding box center [616, 101] width 141 height 67
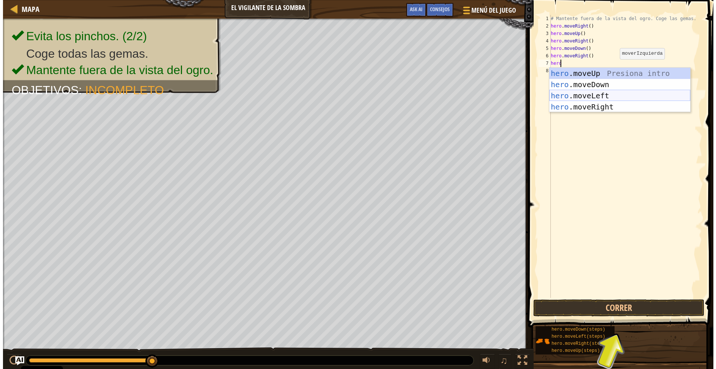
scroll to position [3, 0]
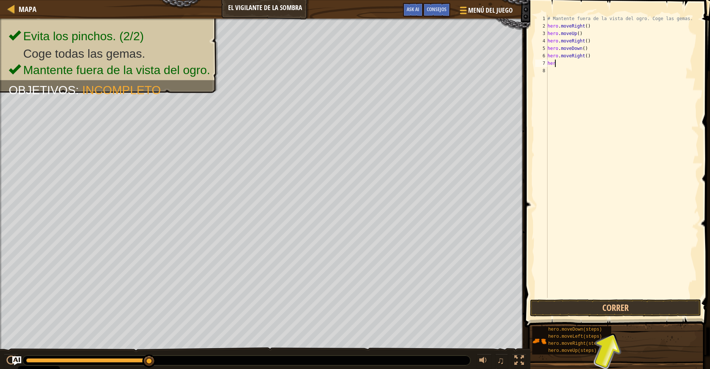
type textarea "h"
click at [579, 83] on div "# Mantente fuera de la vista del ogro. Coge las gemas. hero . moveRight ( ) her…" at bounding box center [622, 164] width 153 height 298
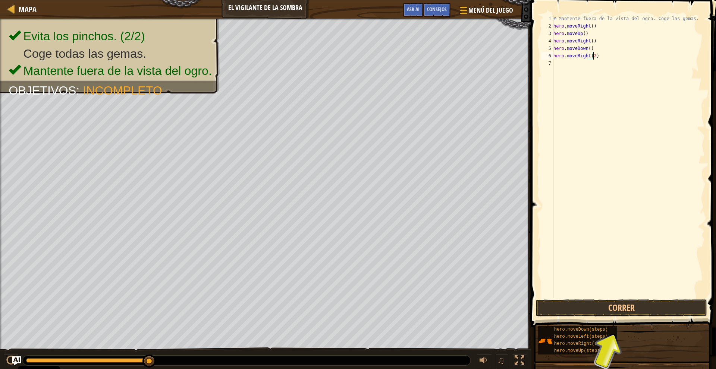
scroll to position [3, 3]
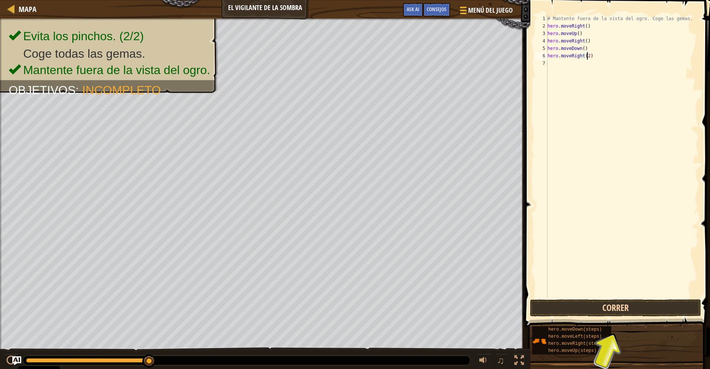
type textarea "hero.moveRight(2)"
click at [624, 302] on button "Correr" at bounding box center [615, 308] width 171 height 17
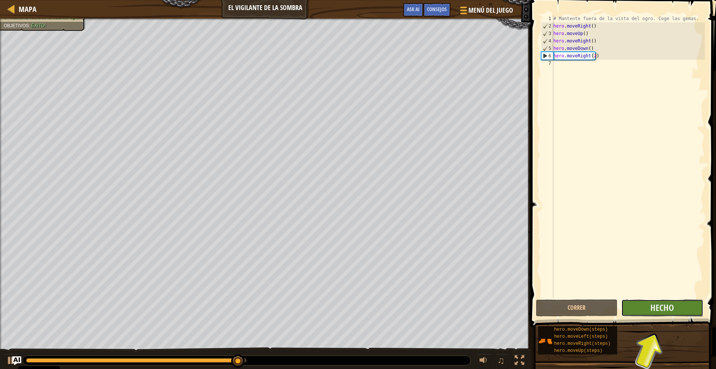
click at [656, 302] on button "Hecho" at bounding box center [662, 308] width 82 height 17
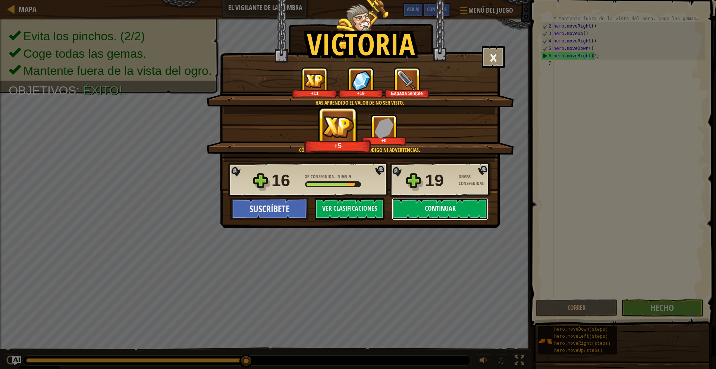
click at [446, 209] on button "Continuar" at bounding box center [440, 209] width 96 height 22
select select "es-ES"
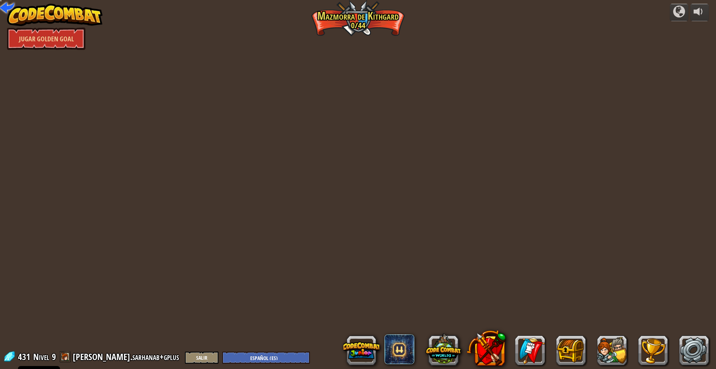
select select "es-ES"
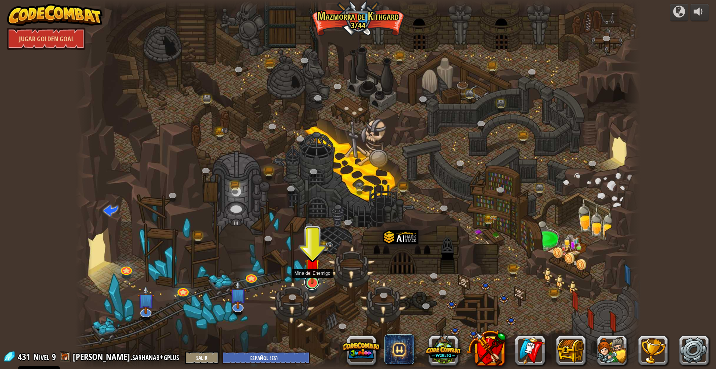
click at [315, 285] on link at bounding box center [311, 282] width 15 height 15
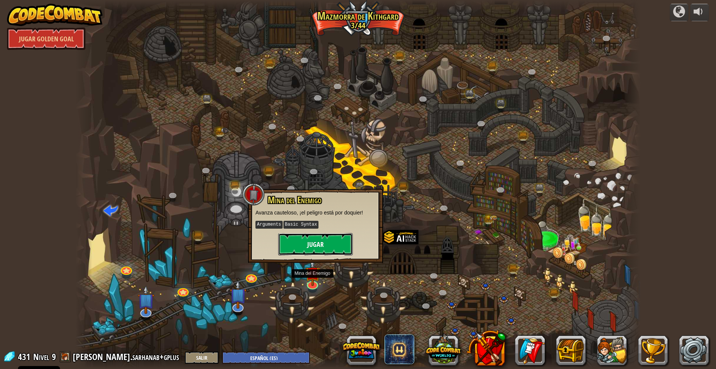
click at [314, 246] on button "Jugar" at bounding box center [315, 244] width 75 height 22
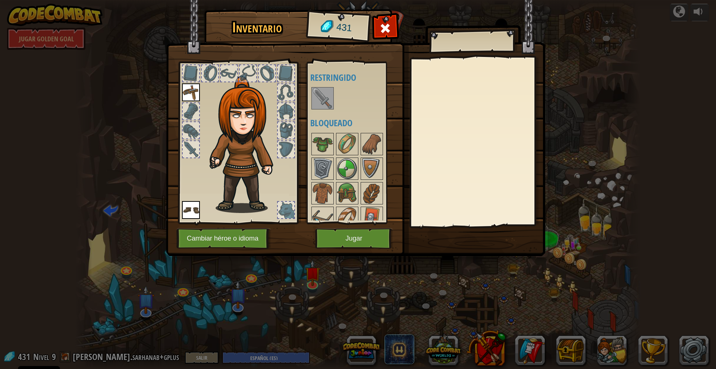
click at [333, 101] on img at bounding box center [322, 98] width 21 height 21
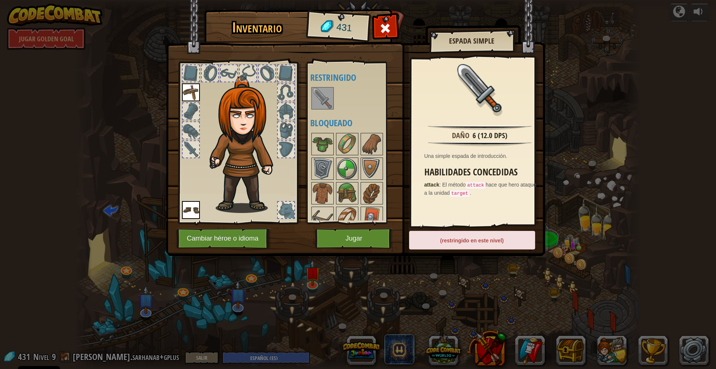
click at [456, 240] on div "(restringido en este nivel)" at bounding box center [472, 240] width 126 height 19
click at [194, 94] on img at bounding box center [191, 93] width 18 height 18
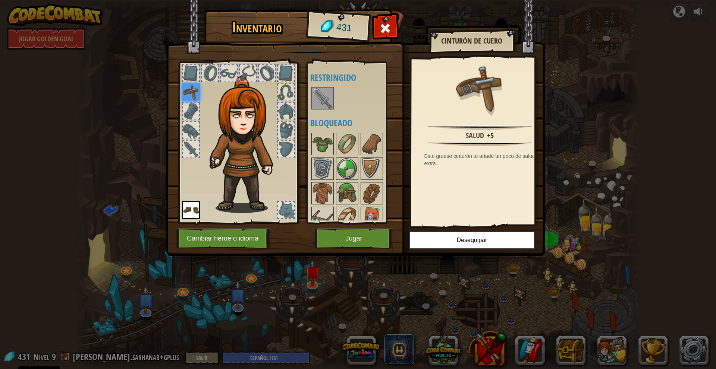
click at [328, 93] on img at bounding box center [322, 98] width 21 height 21
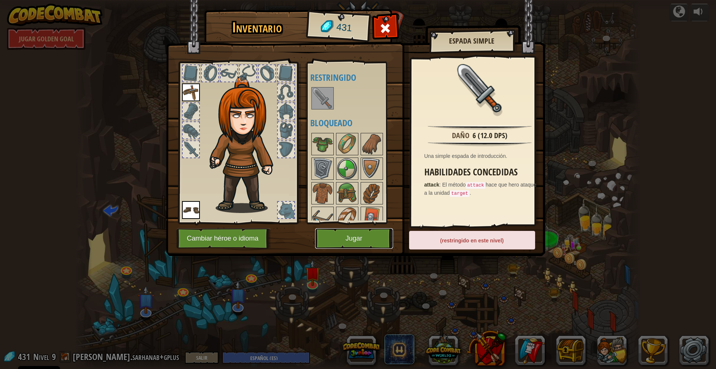
click at [363, 242] on button "Jugar" at bounding box center [354, 239] width 78 height 21
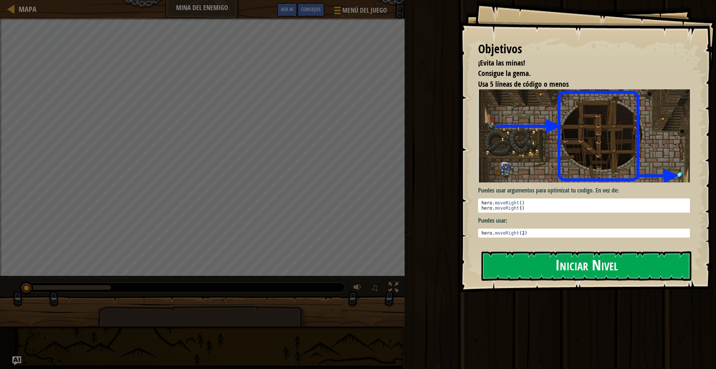
click at [543, 252] on button "Iniciar Nivel" at bounding box center [586, 266] width 210 height 29
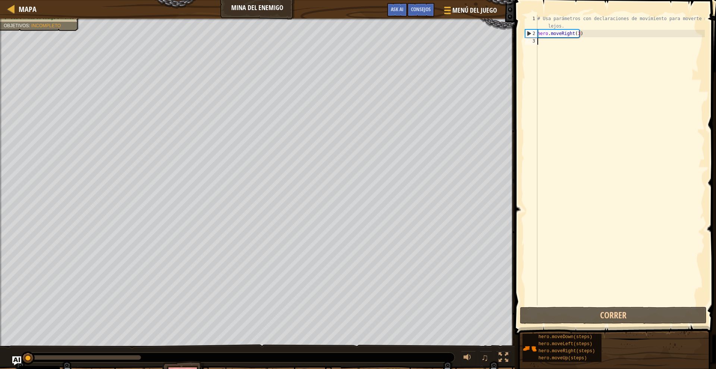
click at [511, 221] on div "Mapa Mina del Enemigo Menú del Juego Hecho Consejos Ask AI 1 הההההההההההההההההה…" at bounding box center [358, 184] width 716 height 369
click at [558, 44] on div "# Usa parámetros con declaraciones de movimiento para moverte más lejos. hero .…" at bounding box center [620, 171] width 169 height 313
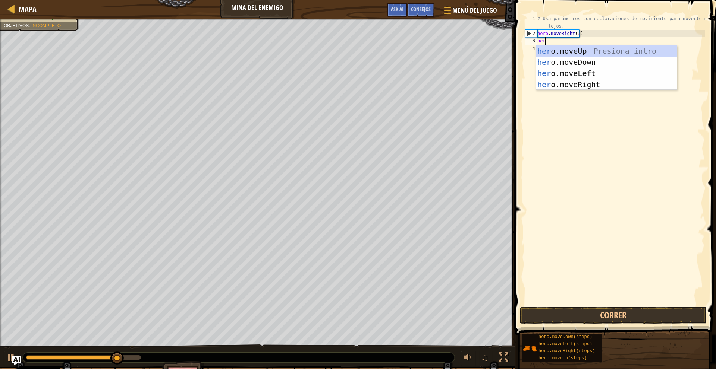
type textarea "hero"
click at [574, 48] on div "hero .moveUp Presiona intro hero .moveDown Presiona intro hero .moveLeft Presio…" at bounding box center [606, 78] width 141 height 67
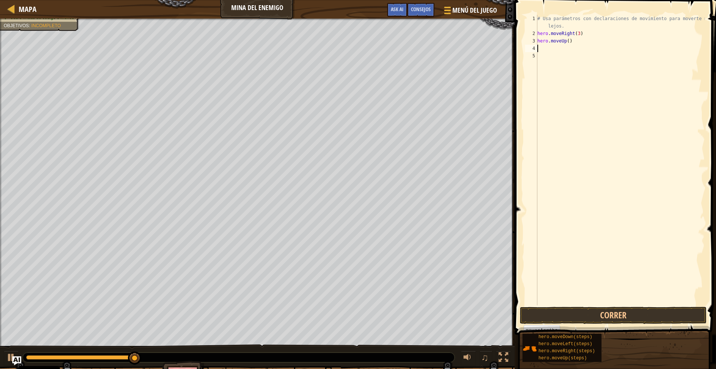
scroll to position [3, 0]
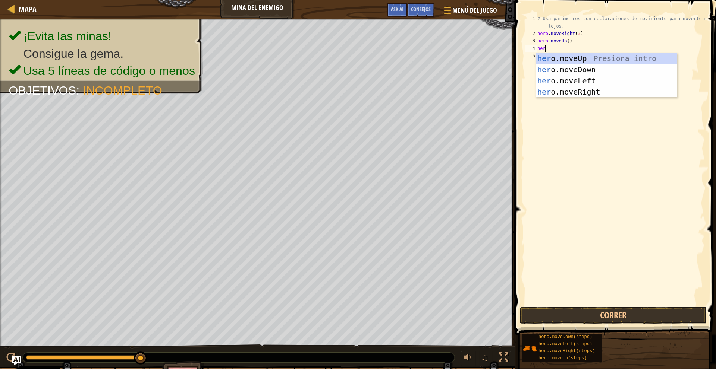
type textarea "hero"
click at [573, 98] on div "# Usa parámetros con declaraciones de movimiento para moverte más lejos. hero .…" at bounding box center [620, 171] width 169 height 313
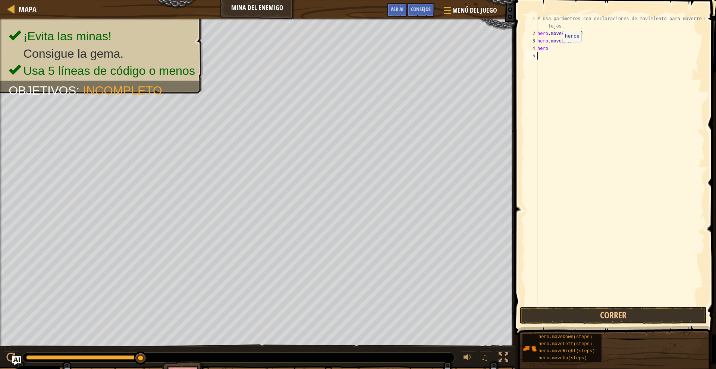
click at [556, 50] on div "# Usa parámetros con declaraciones de movimiento para moverte más lejos. hero .…" at bounding box center [620, 171] width 169 height 313
type textarea "hero"
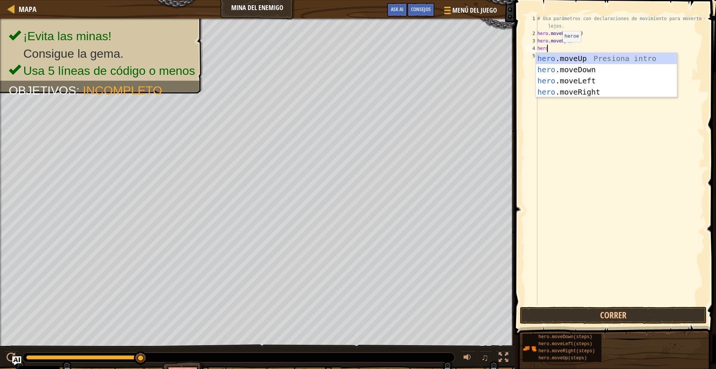
scroll to position [3, 0]
click at [570, 87] on div "hero .moveUp Presiona intro hero .moveDown Presiona intro hero .moveLeft Presio…" at bounding box center [606, 86] width 141 height 67
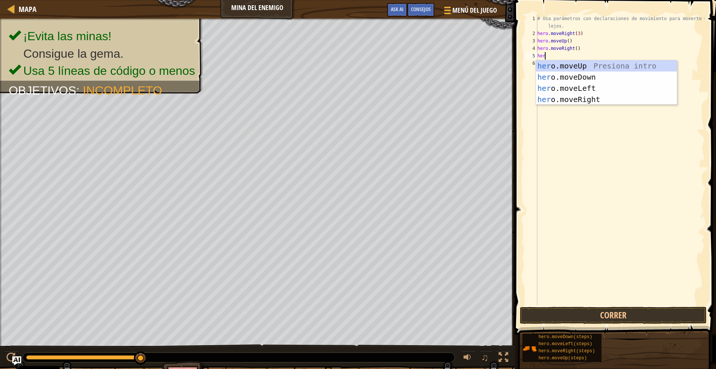
type textarea "hero"
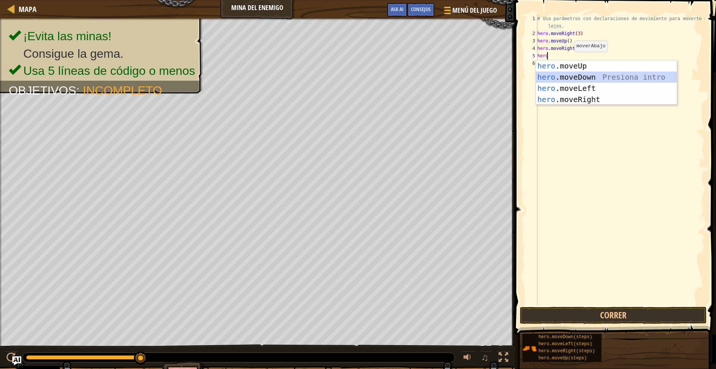
click at [570, 78] on div "hero .moveUp Presiona intro hero .moveDown Presiona intro hero .moveLeft Presio…" at bounding box center [606, 93] width 141 height 67
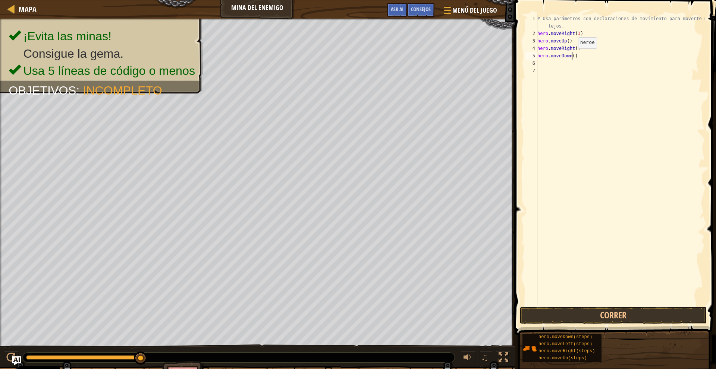
click at [572, 56] on div "# Usa parámetros con declaraciones de movimiento para moverte más lejos. hero .…" at bounding box center [620, 171] width 169 height 313
type textarea "hero.moveDown(3)"
click at [554, 79] on div "# Usa parámetros con declaraciones de movimiento para moverte más lejos. hero .…" at bounding box center [620, 171] width 169 height 313
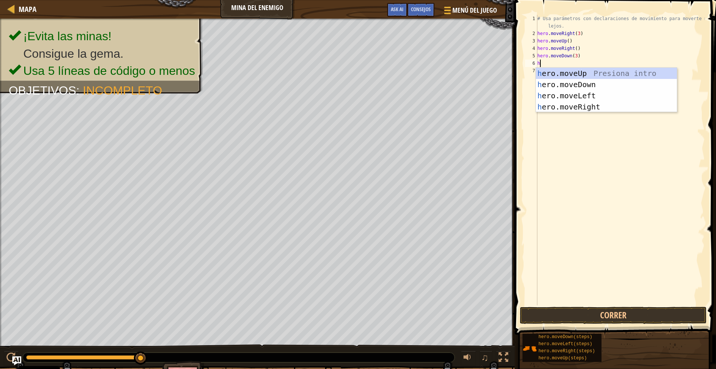
type textarea "hero"
click at [564, 107] on div "hero .moveUp Presiona intro hero .moveDown Presiona intro hero .moveLeft Presio…" at bounding box center [606, 101] width 141 height 67
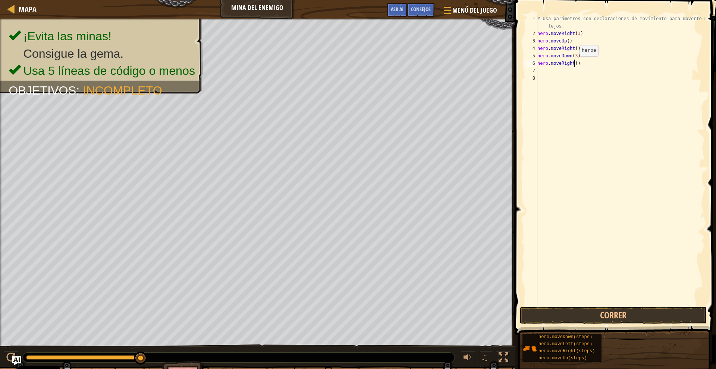
click at [573, 64] on div "# Usa parámetros con declaraciones de movimiento para moverte más lejos. hero .…" at bounding box center [620, 171] width 169 height 313
type textarea "hero.moveRight(2)"
click at [627, 310] on button "Correr" at bounding box center [613, 315] width 187 height 17
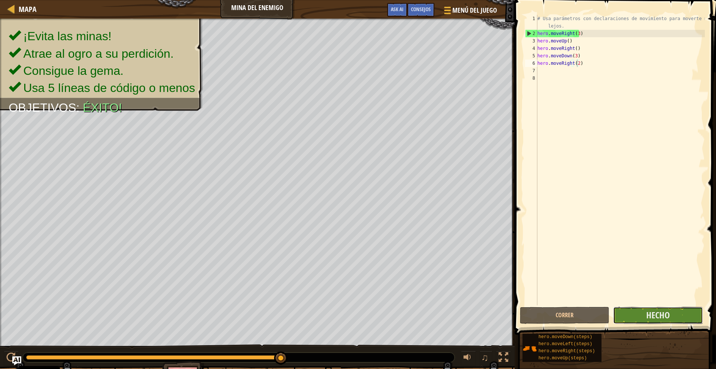
click at [652, 323] on button "Hecho" at bounding box center [657, 315] width 89 height 17
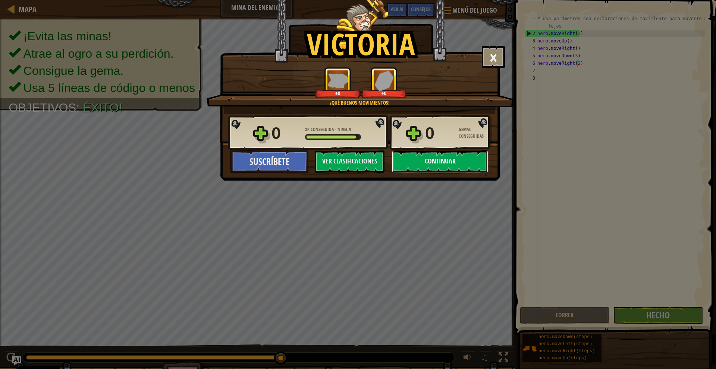
click at [450, 171] on button "Continuar" at bounding box center [440, 162] width 96 height 22
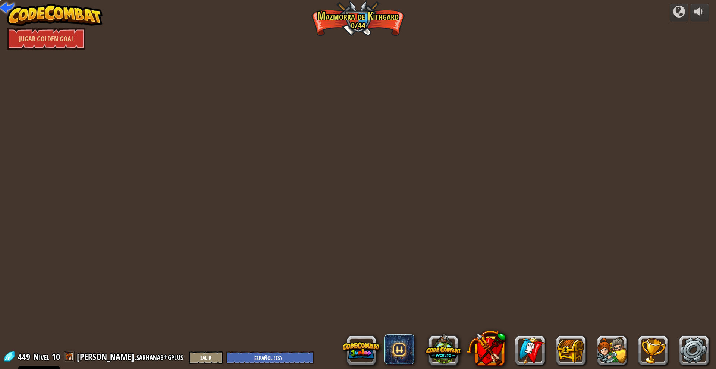
select select "es-ES"
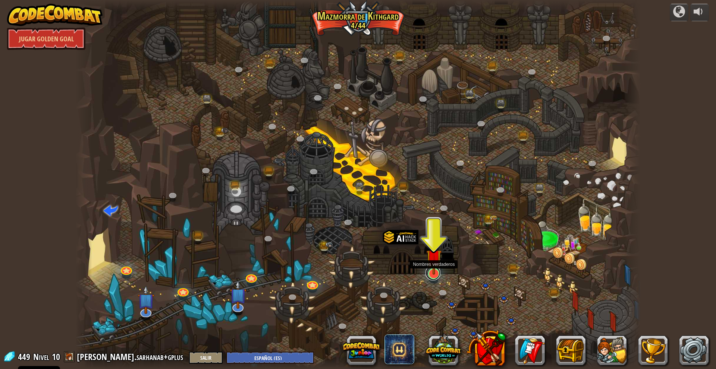
click at [433, 279] on link at bounding box center [432, 273] width 15 height 15
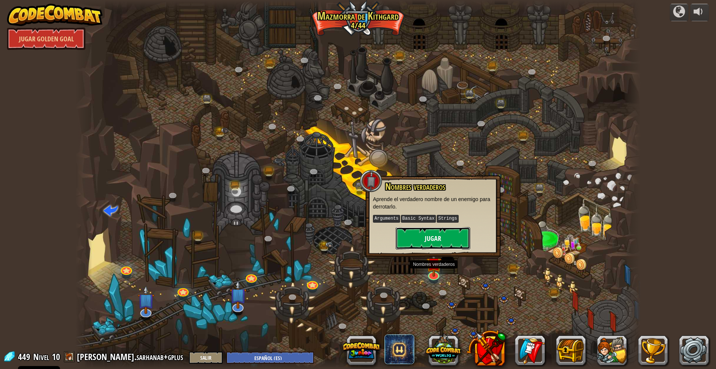
click at [437, 239] on button "Jugar" at bounding box center [433, 238] width 75 height 22
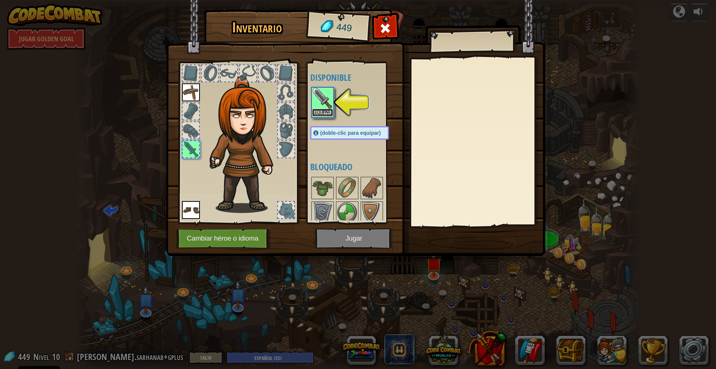
click at [321, 112] on button "Equipar" at bounding box center [322, 113] width 21 height 8
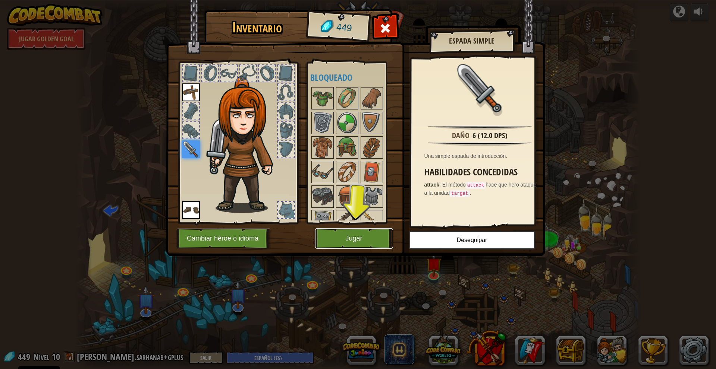
click at [368, 237] on button "Jugar" at bounding box center [354, 239] width 78 height 21
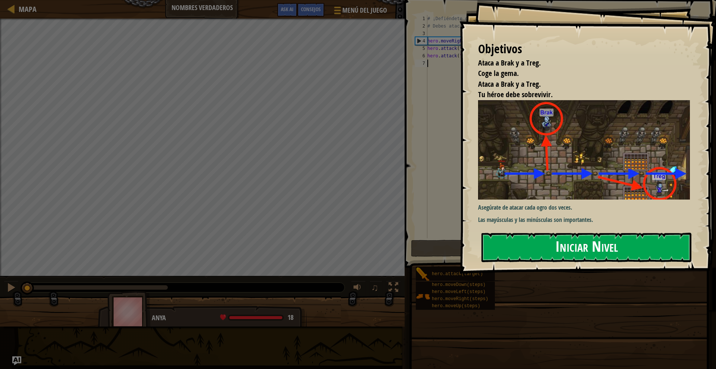
click at [542, 241] on button "Iniciar Nivel" at bounding box center [586, 247] width 210 height 29
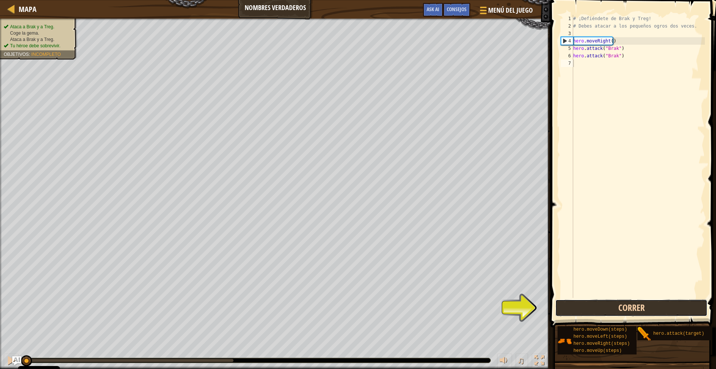
click at [592, 309] on button "Correr" at bounding box center [631, 308] width 152 height 17
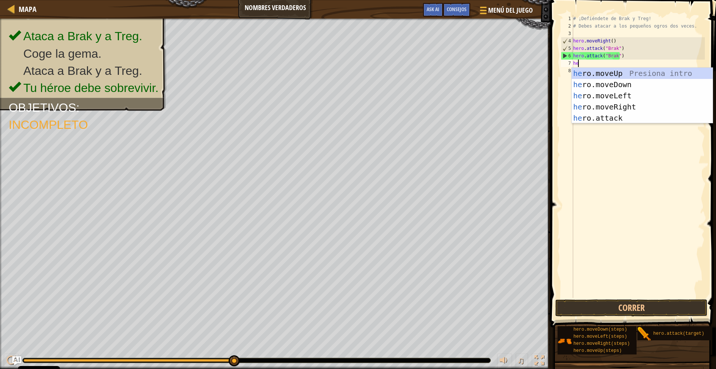
scroll to position [3, 0]
type textarea "hero"
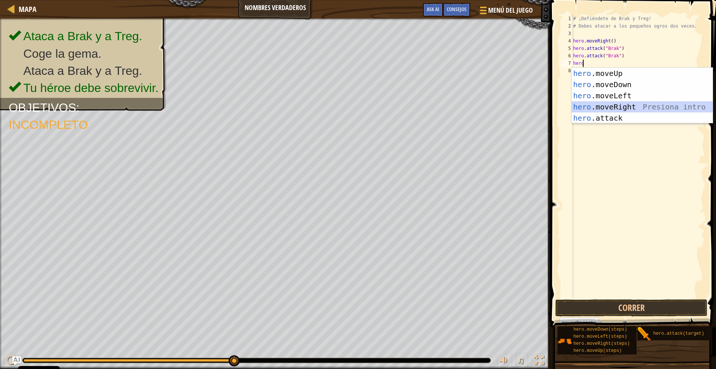
click at [619, 104] on div "hero .moveUp Presiona intro hero .moveDown Presiona intro hero .moveLeft Presio…" at bounding box center [642, 107] width 141 height 78
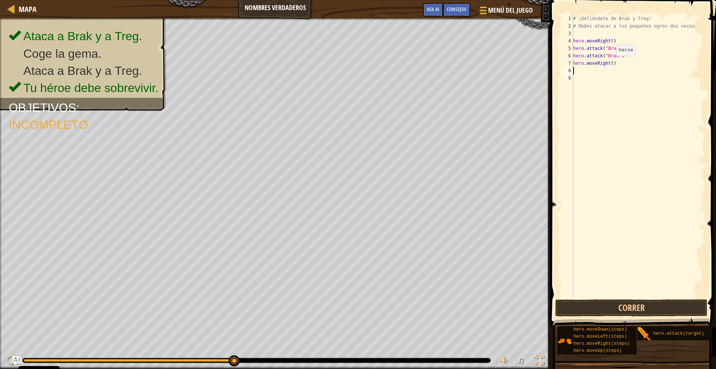
click at [610, 63] on div "# ¡Defiéndete de Brak y Treg! # Debes atacar a los pequeños ogros dos veces. he…" at bounding box center [638, 164] width 133 height 298
type textarea "hero.moveRight(2)"
click at [607, 76] on div "# ¡Defiéndete de Brak y Treg! # [PERSON_NAME] atacar a los pequeños ogros dos v…" at bounding box center [638, 164] width 133 height 298
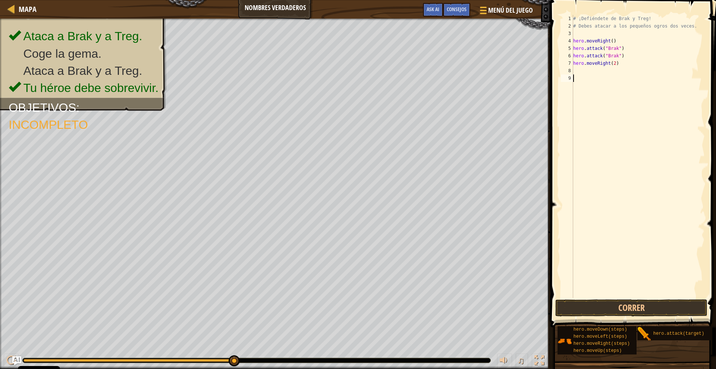
click at [606, 71] on div "# ¡Defiéndete de Brak y Treg! # [PERSON_NAME] atacar a los pequeños ogros dos v…" at bounding box center [638, 164] width 133 height 298
click at [606, 82] on div "# ¡Defiéndete de Brak y Treg! # [PERSON_NAME] atacar a los pequeños ogros dos v…" at bounding box center [638, 164] width 133 height 298
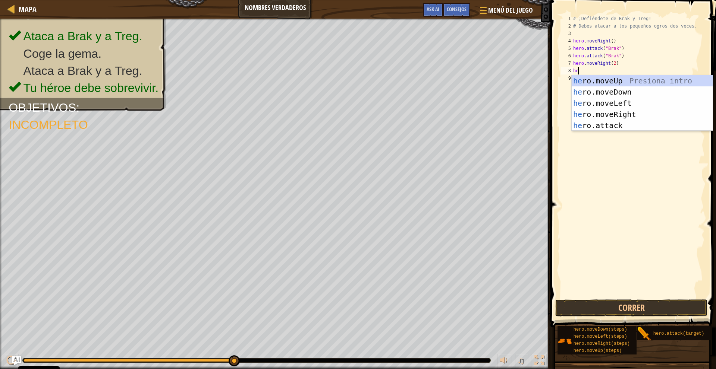
scroll to position [3, 0]
click at [604, 125] on div "hero .moveUp Presiona intro hero .moveDown Presiona intro hero .moveLeft Presio…" at bounding box center [642, 114] width 141 height 78
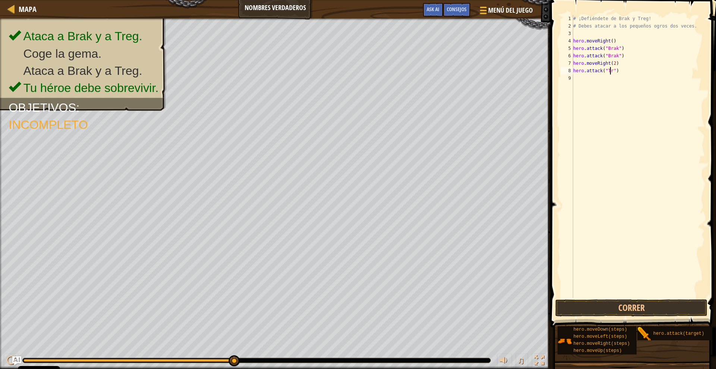
scroll to position [3, 3]
type textarea "hero.attack("Treg")"
click at [633, 93] on div "# ¡Defiéndete de Brak y Treg! # [PERSON_NAME] atacar a los pequeños ogros dos v…" at bounding box center [638, 164] width 133 height 298
click at [623, 308] on button "Correr" at bounding box center [631, 308] width 152 height 17
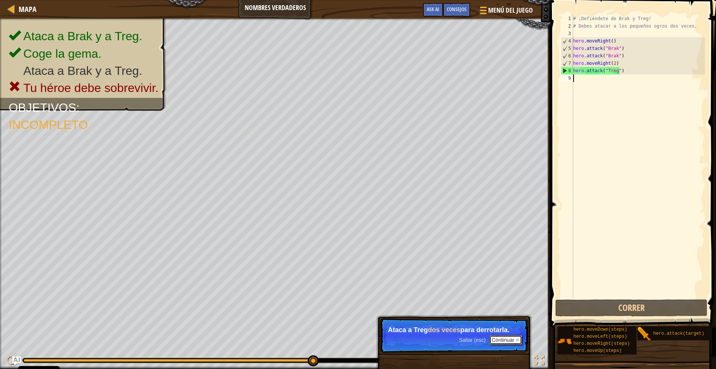
click at [501, 341] on button "Continuar" at bounding box center [505, 341] width 33 height 10
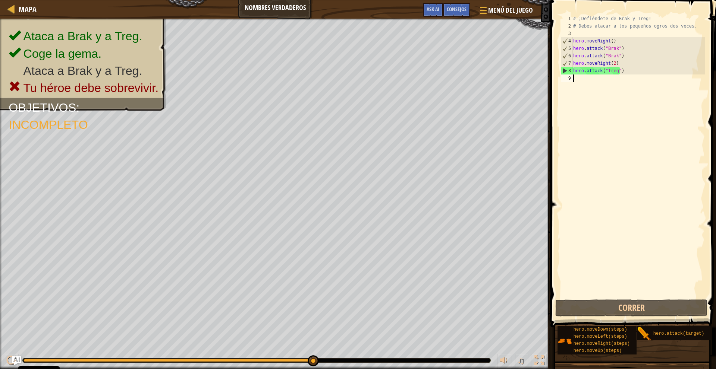
click at [602, 81] on div "# ¡Defiéndete de Brak y Treg! # [PERSON_NAME] atacar a los pequeños ogros dos v…" at bounding box center [638, 164] width 133 height 298
click at [611, 64] on div "# ¡Defiéndete de Brak y Treg! # [PERSON_NAME] atacar a los pequeños ogros dos v…" at bounding box center [638, 164] width 133 height 298
type textarea "hero.moveRight(1)"
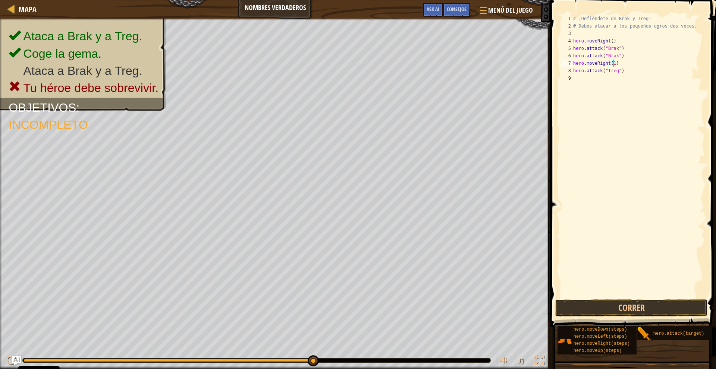
click at [617, 84] on div "# ¡Defiéndete de Brak y Treg! # [PERSON_NAME] atacar a los pequeños ogros dos v…" at bounding box center [638, 164] width 133 height 298
click at [613, 66] on div "# ¡Defiéndete de Brak y Treg! # [PERSON_NAME] atacar a los pequeños ogros dos v…" at bounding box center [638, 164] width 133 height 298
type textarea "hero.moveRight(2)"
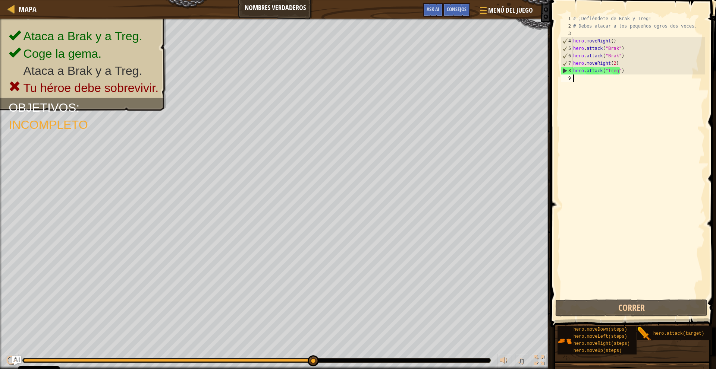
click at [612, 77] on div "# ¡Defiéndete de Brak y Treg! # [PERSON_NAME] atacar a los pequeños ogros dos v…" at bounding box center [638, 164] width 133 height 298
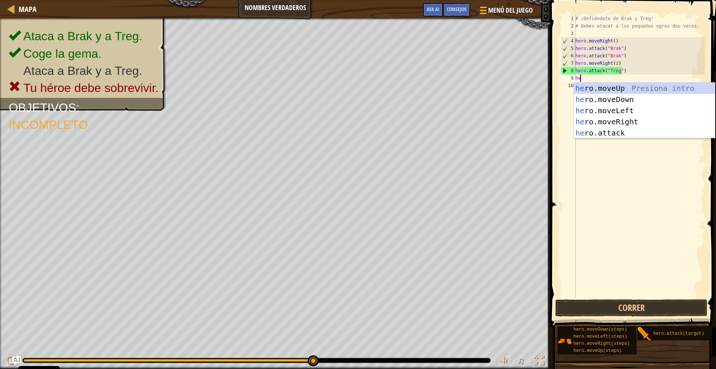
scroll to position [3, 0]
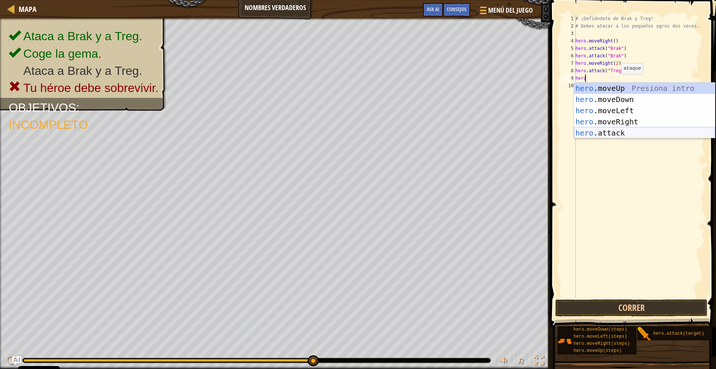
click at [614, 129] on div "hero .moveUp Presiona intro hero .moveDown Presiona intro hero .moveLeft Presio…" at bounding box center [644, 122] width 141 height 78
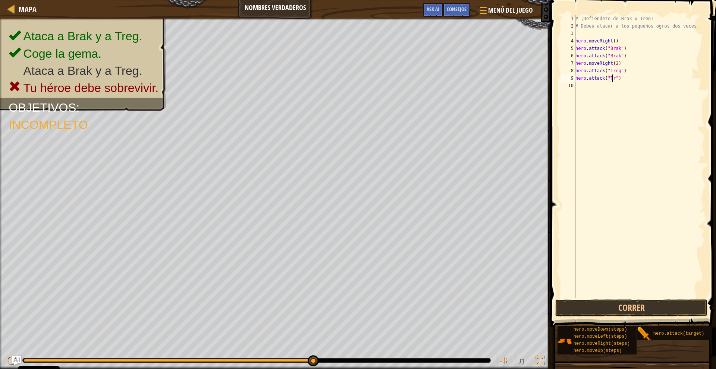
scroll to position [3, 3]
type textarea "hero.attack("Treg")"
click at [643, 305] on button "Correr" at bounding box center [631, 308] width 152 height 17
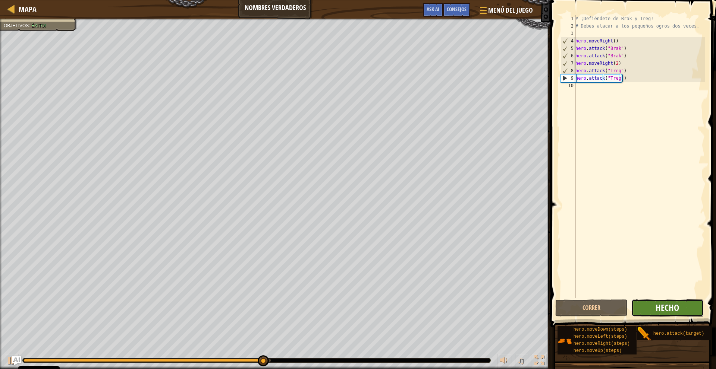
click at [679, 309] on span "Hecho" at bounding box center [666, 308] width 23 height 12
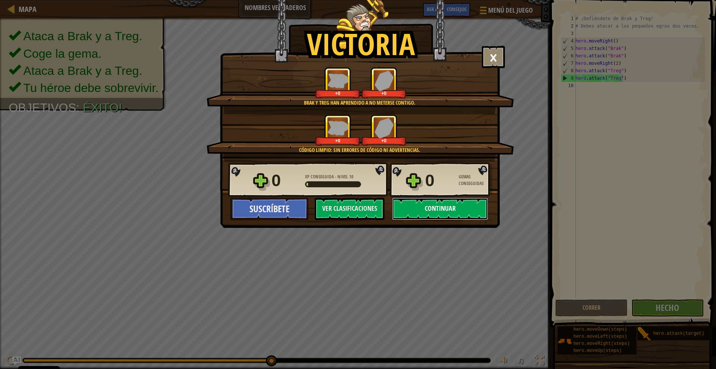
click at [441, 213] on button "Continuar" at bounding box center [440, 209] width 96 height 22
select select "es-ES"
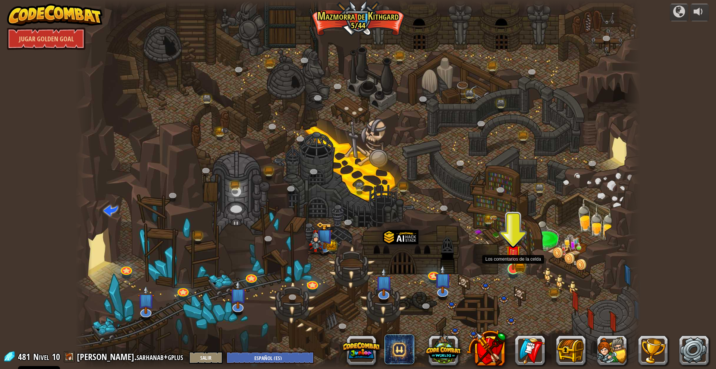
click at [510, 268] on img at bounding box center [512, 253] width 15 height 34
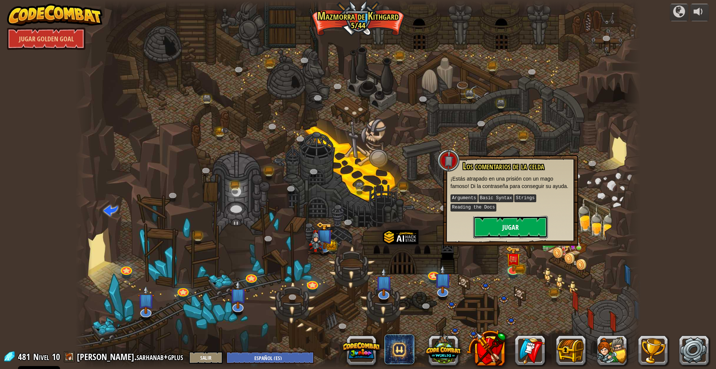
click at [520, 223] on button "Jugar" at bounding box center [510, 227] width 75 height 22
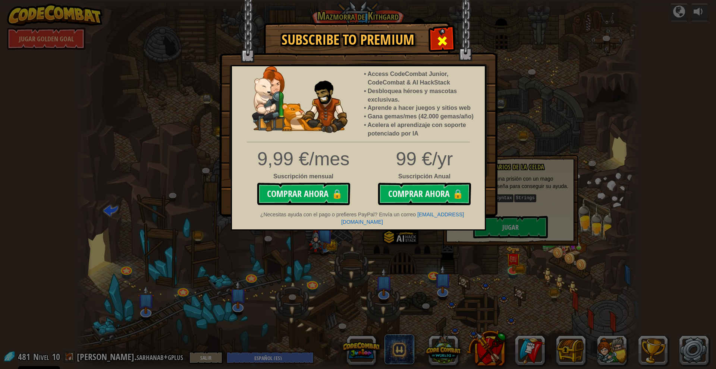
click at [444, 43] on span at bounding box center [442, 41] width 12 height 12
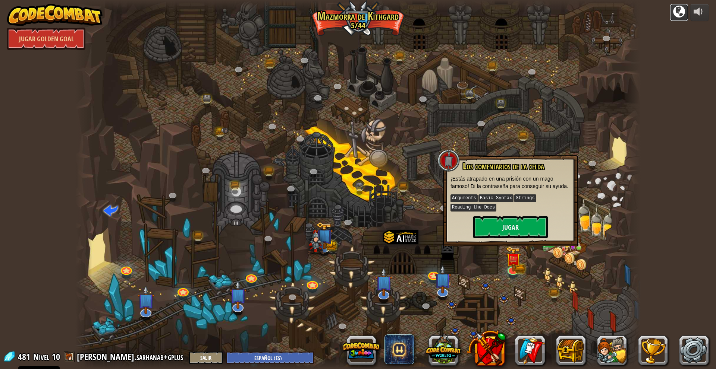
click at [680, 16] on div at bounding box center [679, 12] width 12 height 12
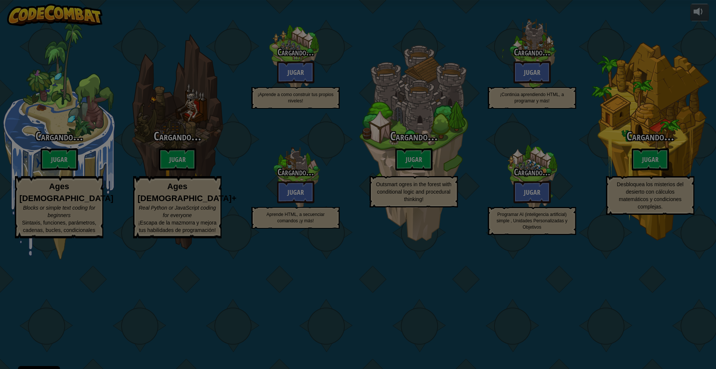
select select "es-ES"
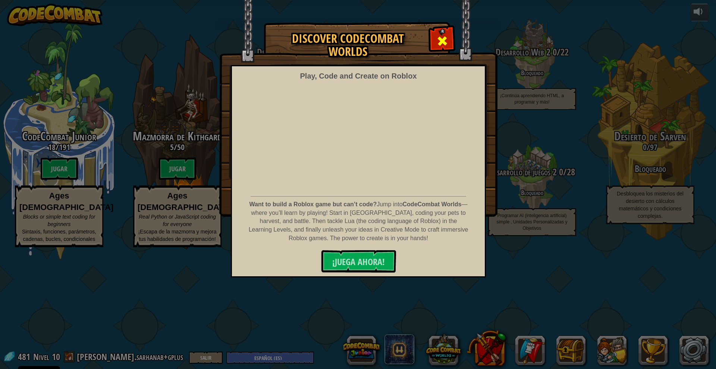
click at [438, 35] on span at bounding box center [442, 41] width 12 height 12
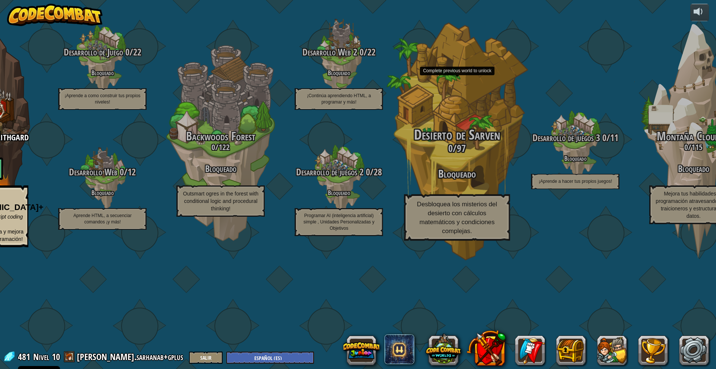
click at [469, 217] on div "Desierto [PERSON_NAME] 0 / 97 Bloqueado Desbloquea los misterios del desierto c…" at bounding box center [457, 185] width 142 height 114
